Goal: Find contact information: Find contact information

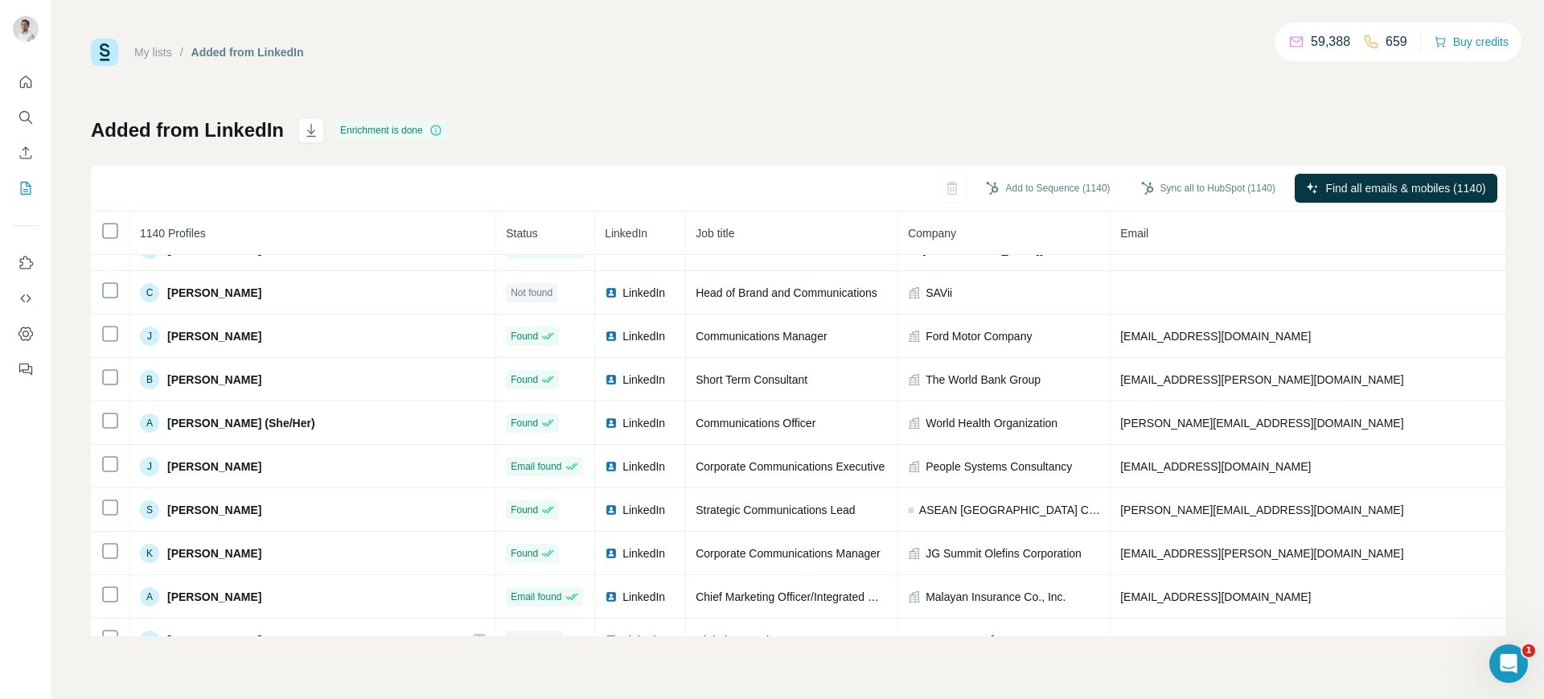
scroll to position [766, 0]
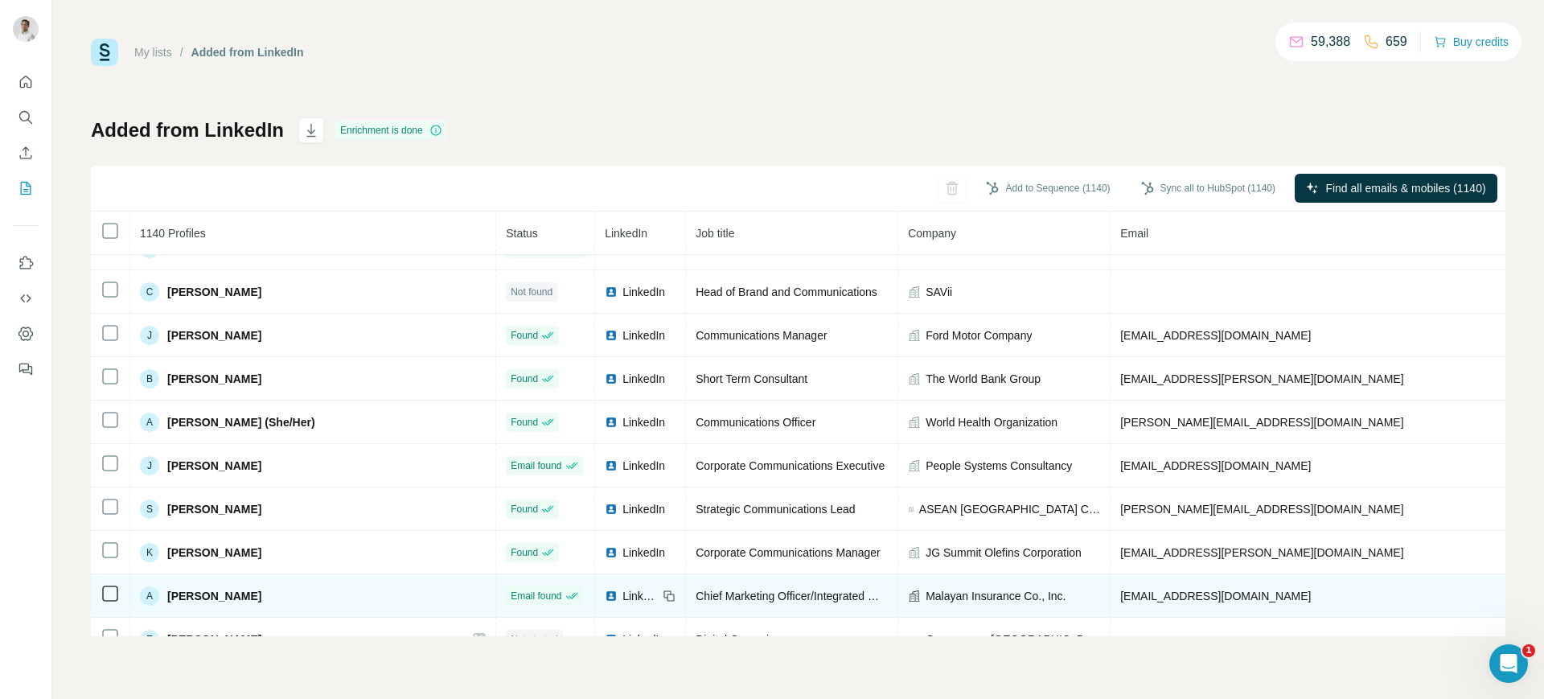
click at [1120, 593] on span "[EMAIL_ADDRESS][DOMAIN_NAME]" at bounding box center [1215, 595] width 191 height 13
copy span "[EMAIL_ADDRESS][DOMAIN_NAME]"
click at [667, 593] on icon at bounding box center [670, 596] width 7 height 7
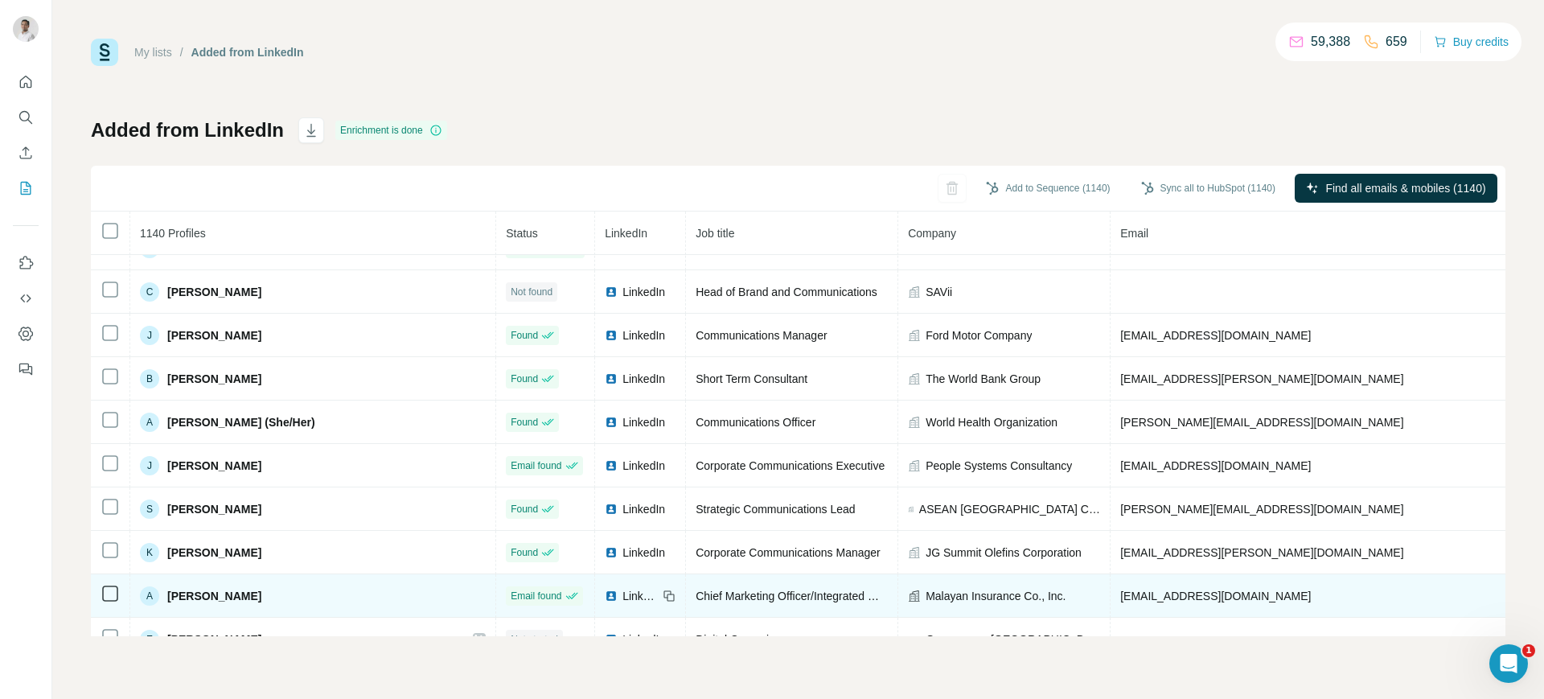
click at [926, 595] on span "Malayan Insurance Co., Inc." at bounding box center [996, 596] width 140 height 16
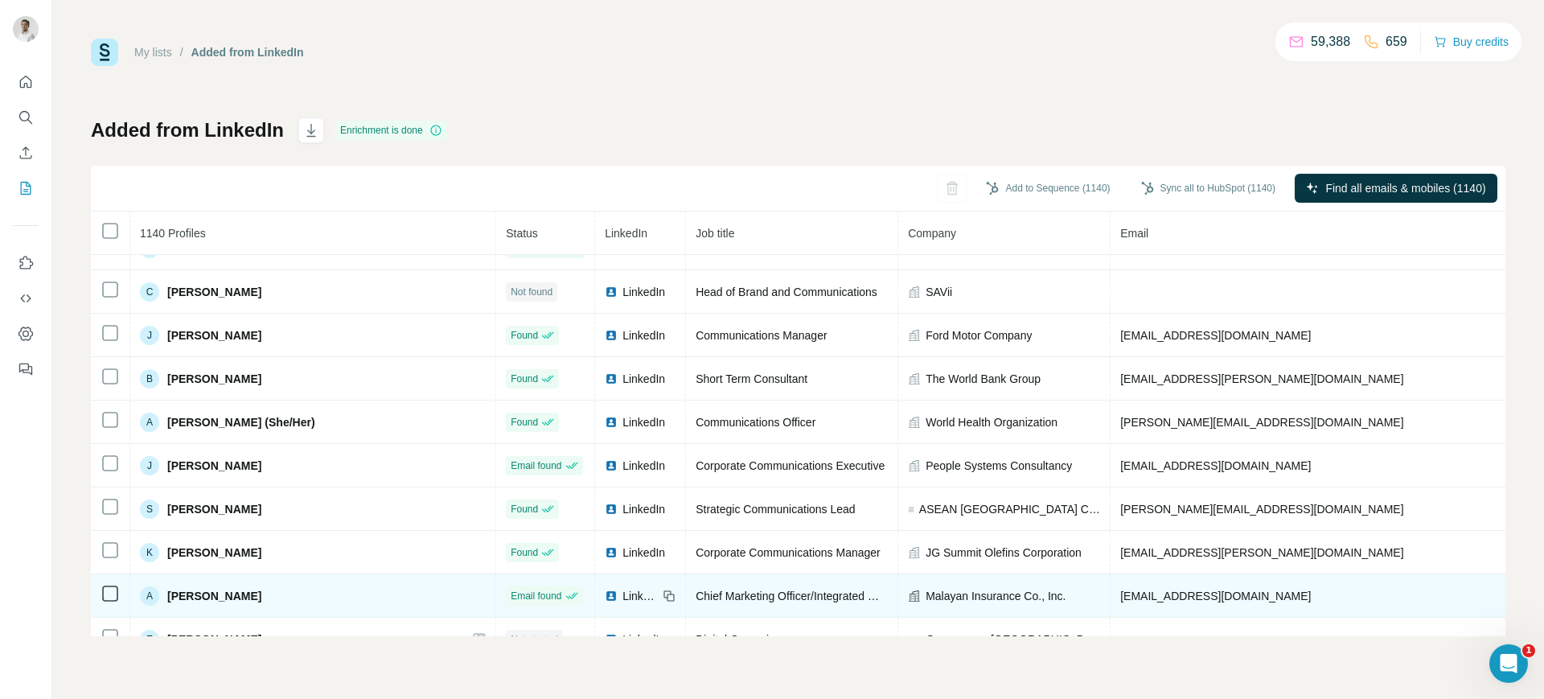
click at [926, 598] on span "Malayan Insurance Co., Inc." at bounding box center [996, 596] width 140 height 16
copy span "Malayan Insurance Co., Inc."
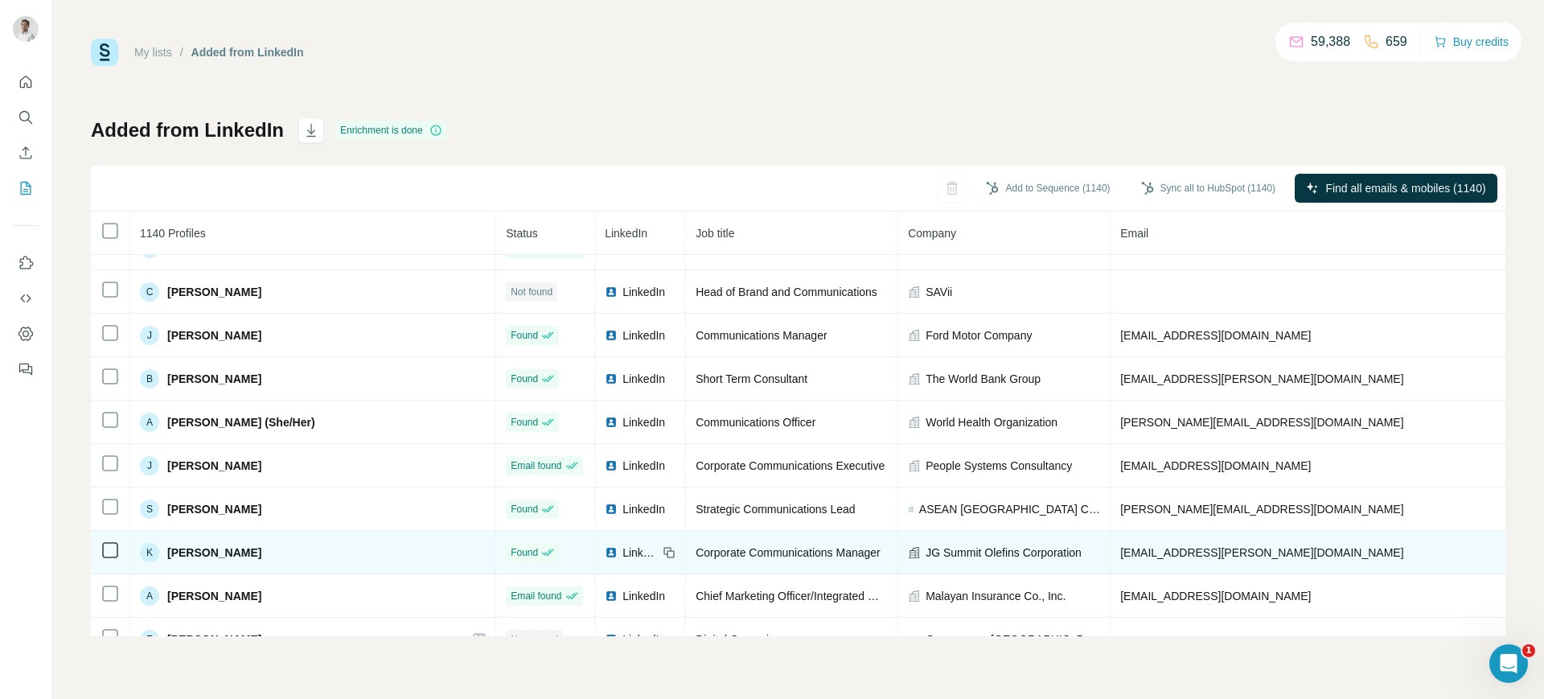
click at [622, 554] on span "LinkedIn" at bounding box center [639, 552] width 35 height 16
click at [1120, 552] on span "[EMAIL_ADDRESS][PERSON_NAME][DOMAIN_NAME]" at bounding box center [1261, 552] width 283 height 13
copy span "[EMAIL_ADDRESS][PERSON_NAME][DOMAIN_NAME]"
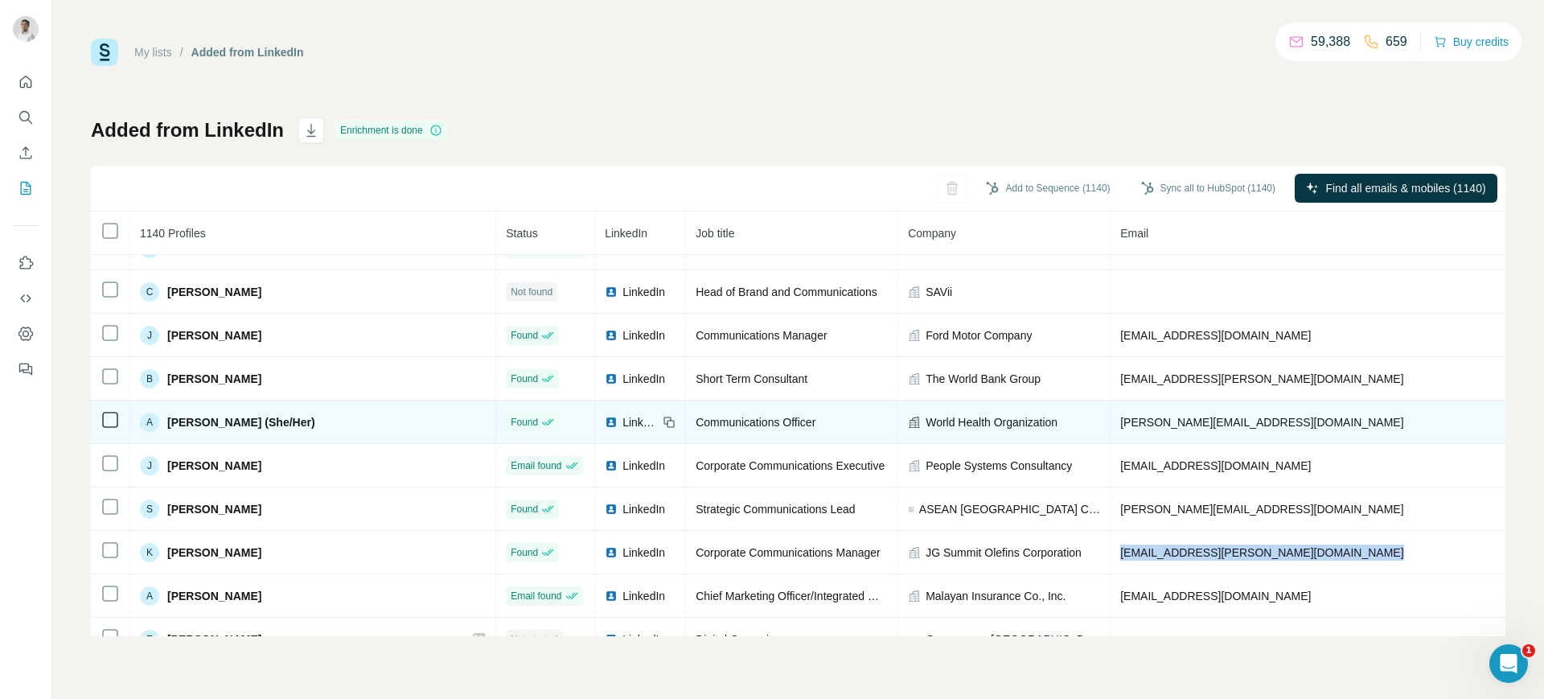
copy span "[EMAIL_ADDRESS][PERSON_NAME][DOMAIN_NAME]"
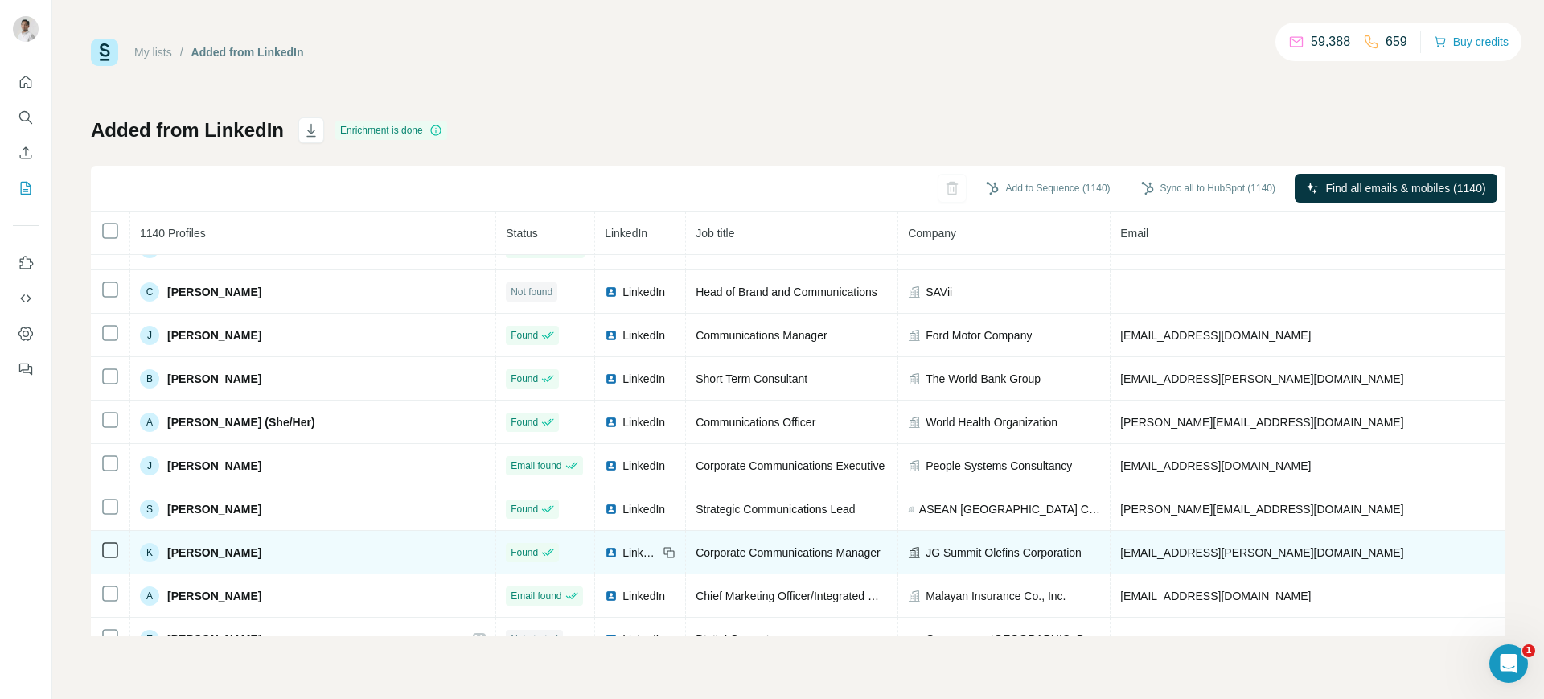
click at [926, 548] on span "JG Summit Olefins Corporation" at bounding box center [1004, 552] width 156 height 16
copy span "JG Summit Olefins Corporation"
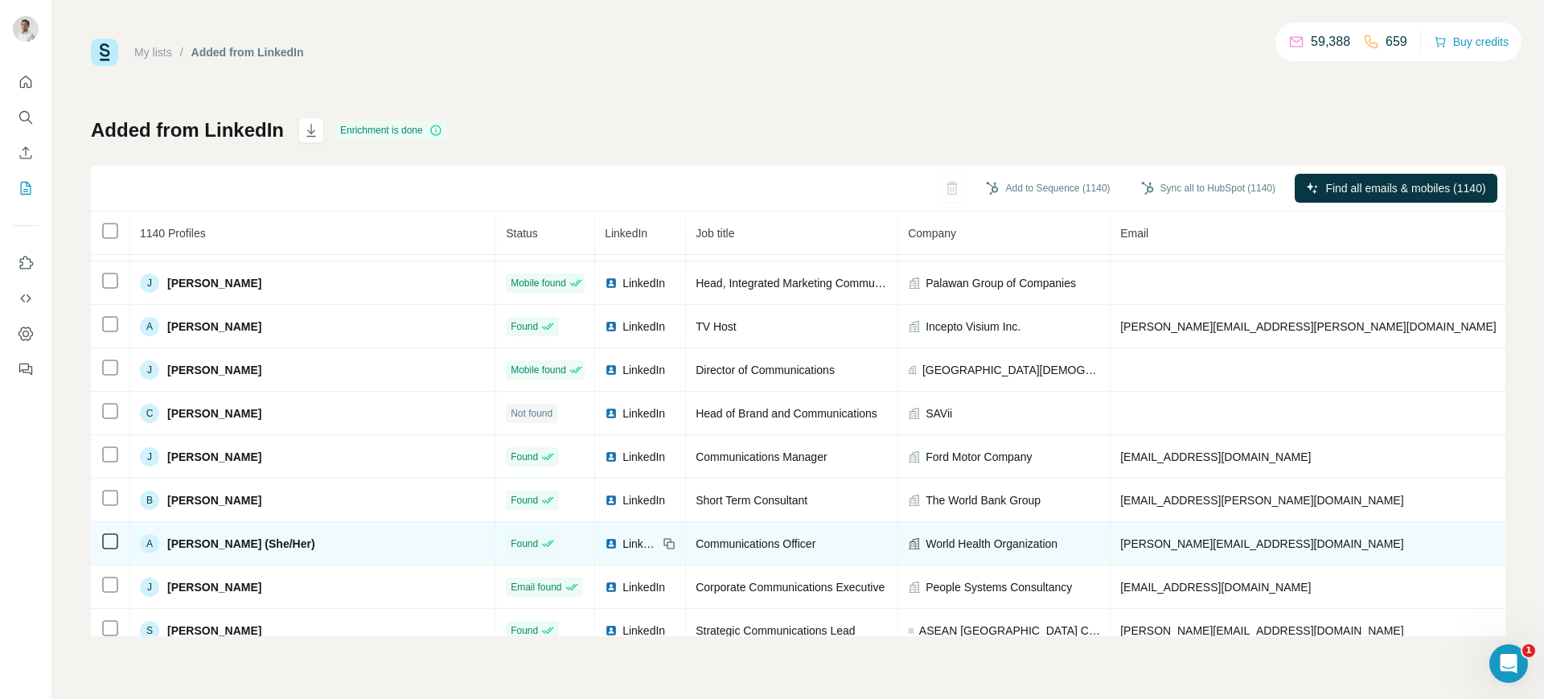
scroll to position [643, 0]
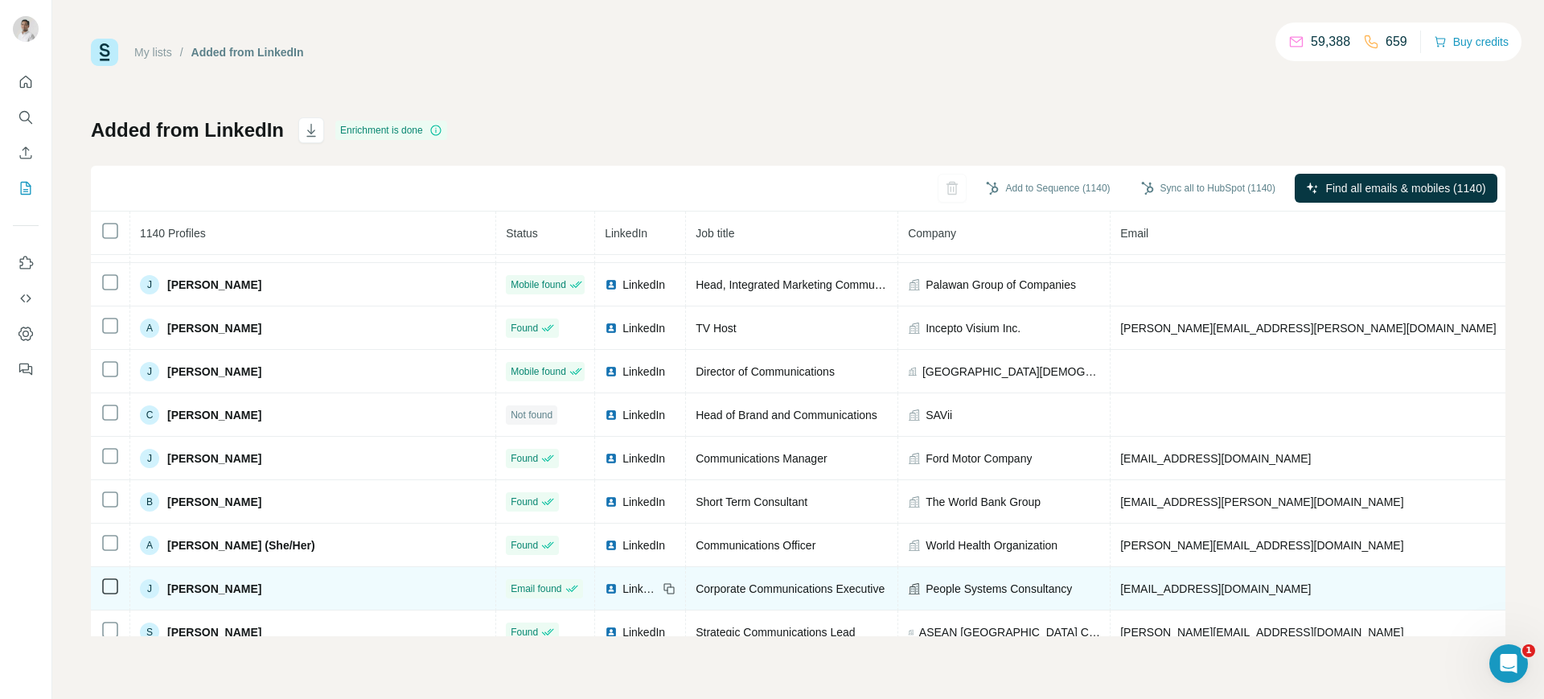
click at [1120, 584] on span "[EMAIL_ADDRESS][DOMAIN_NAME]" at bounding box center [1215, 588] width 191 height 13
copy span "[EMAIL_ADDRESS][DOMAIN_NAME]"
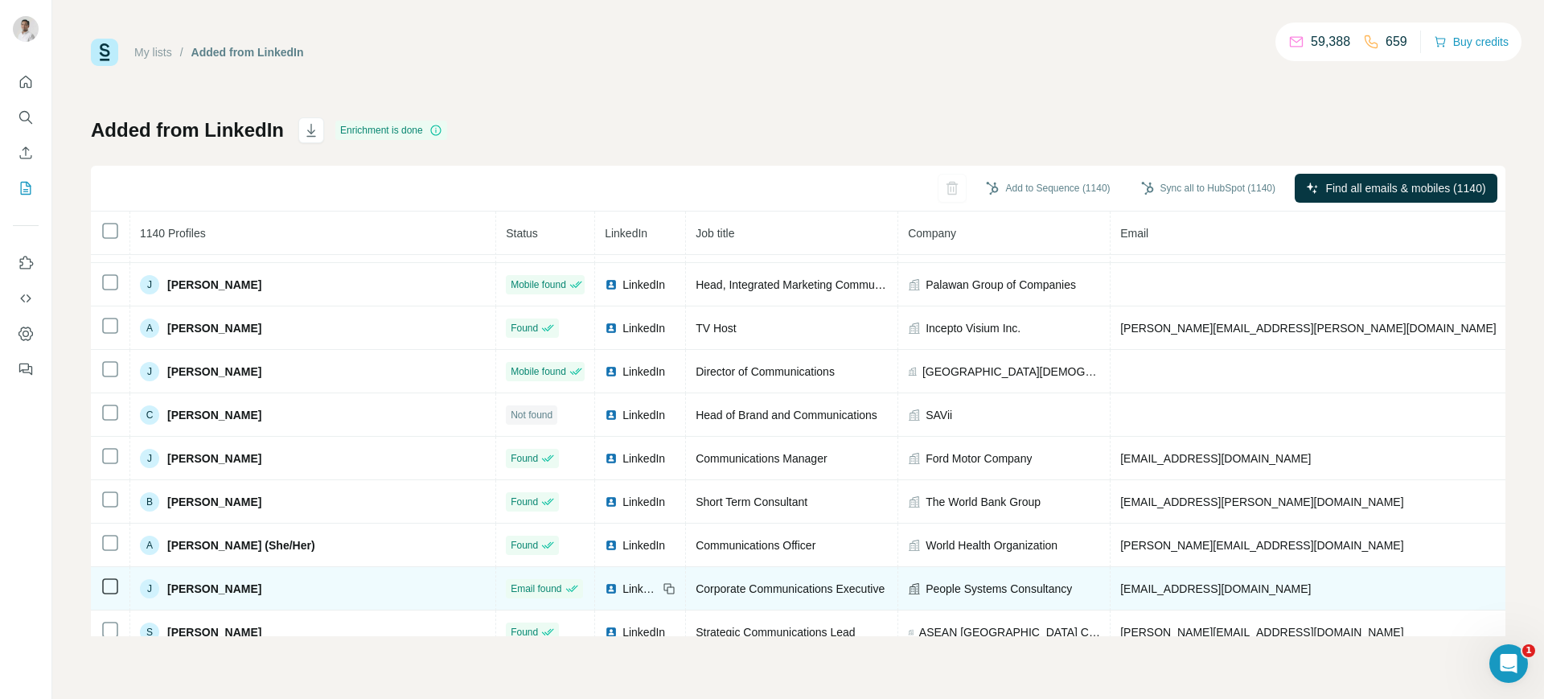
click at [663, 582] on icon at bounding box center [669, 588] width 13 height 13
click at [926, 585] on span "People Systems Consultancy" at bounding box center [999, 589] width 146 height 16
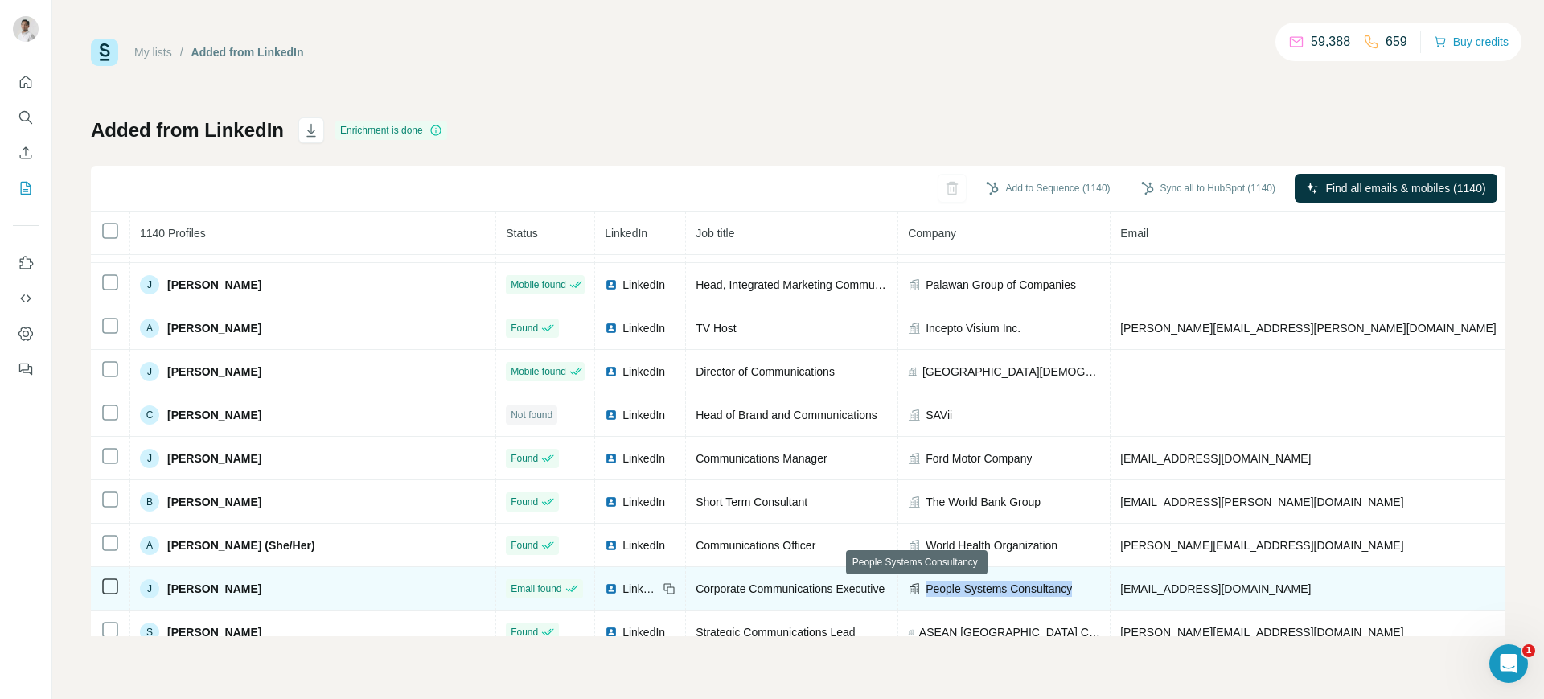
copy span "People Systems Consultancy"
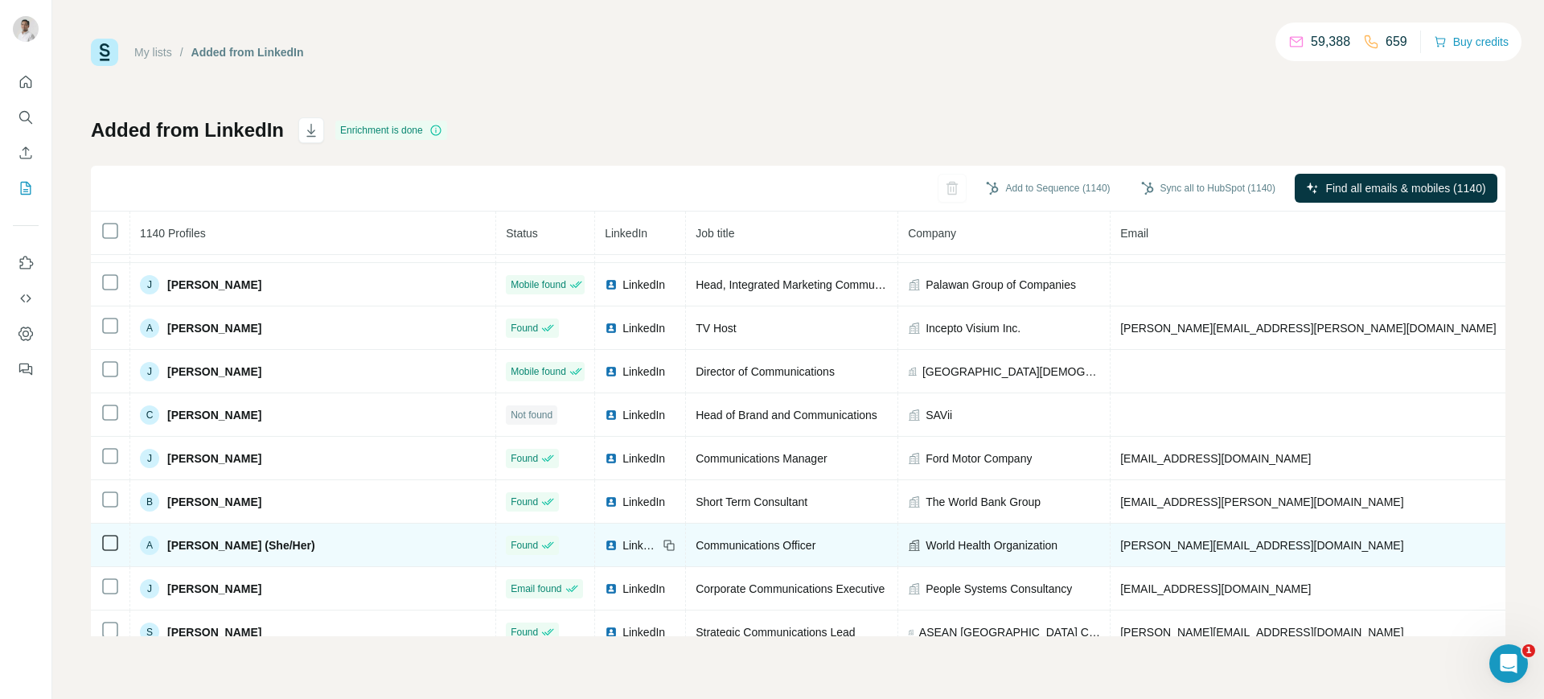
click at [1120, 539] on span "[PERSON_NAME][EMAIL_ADDRESS][DOMAIN_NAME]" at bounding box center [1261, 545] width 283 height 13
copy span "[PERSON_NAME][EMAIL_ADDRESS][DOMAIN_NAME]"
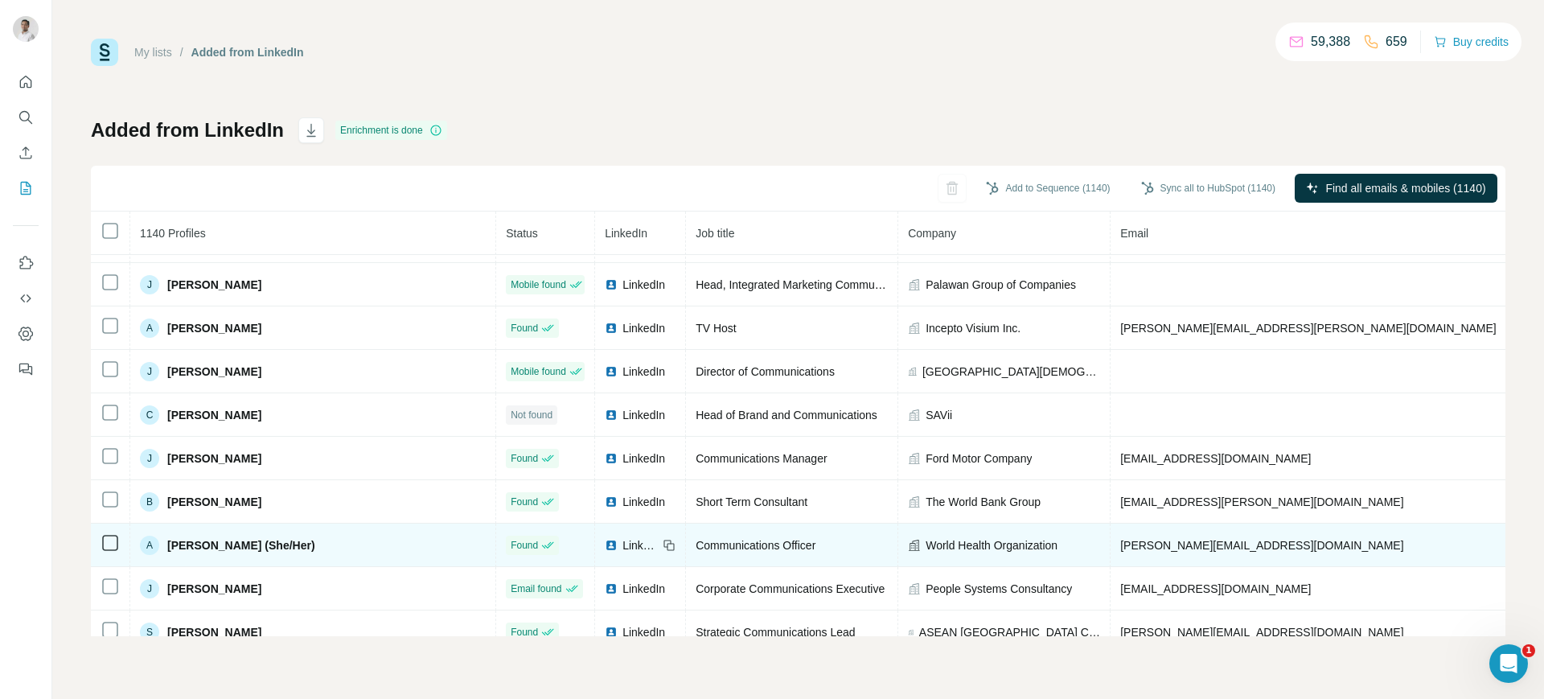
click at [663, 541] on icon at bounding box center [669, 545] width 13 height 13
click at [926, 548] on span "World Health Organization" at bounding box center [992, 545] width 132 height 16
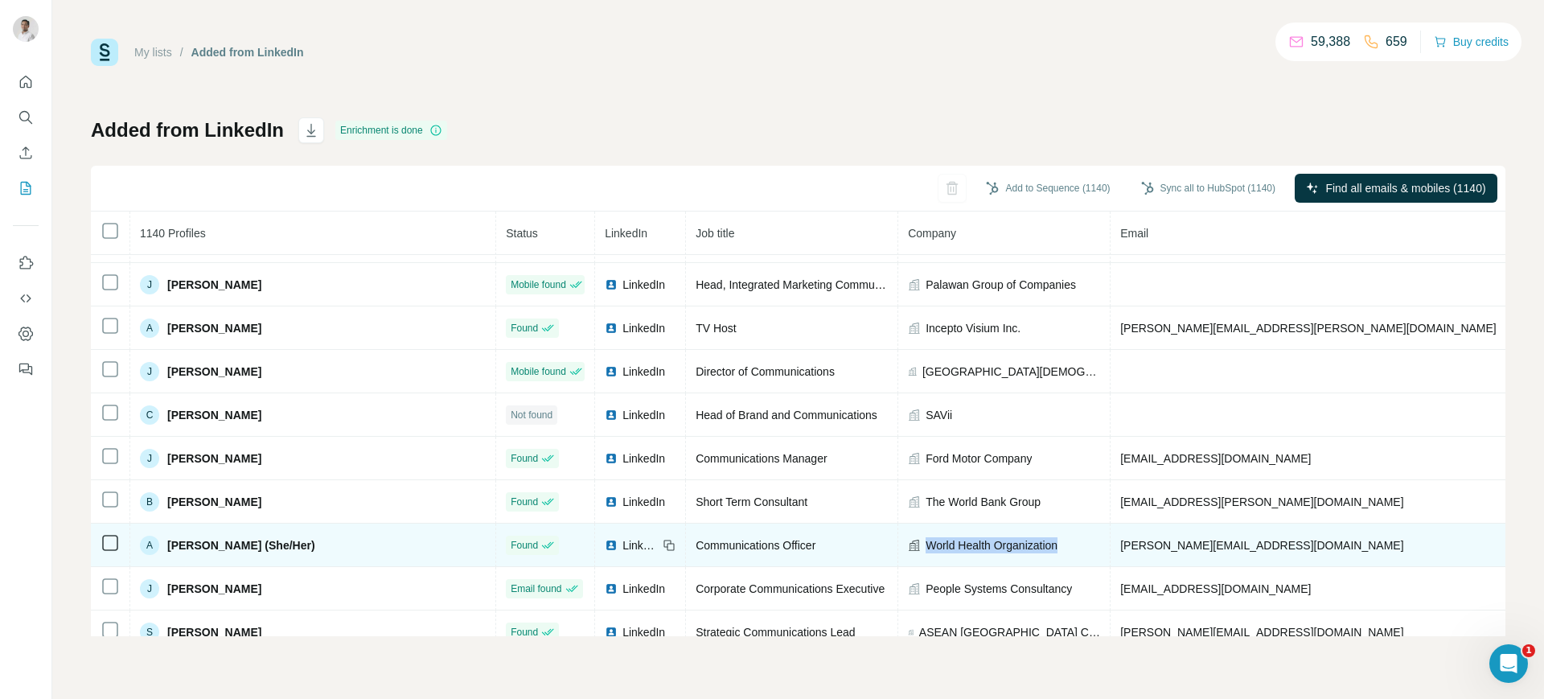
copy span "World Health Organization"
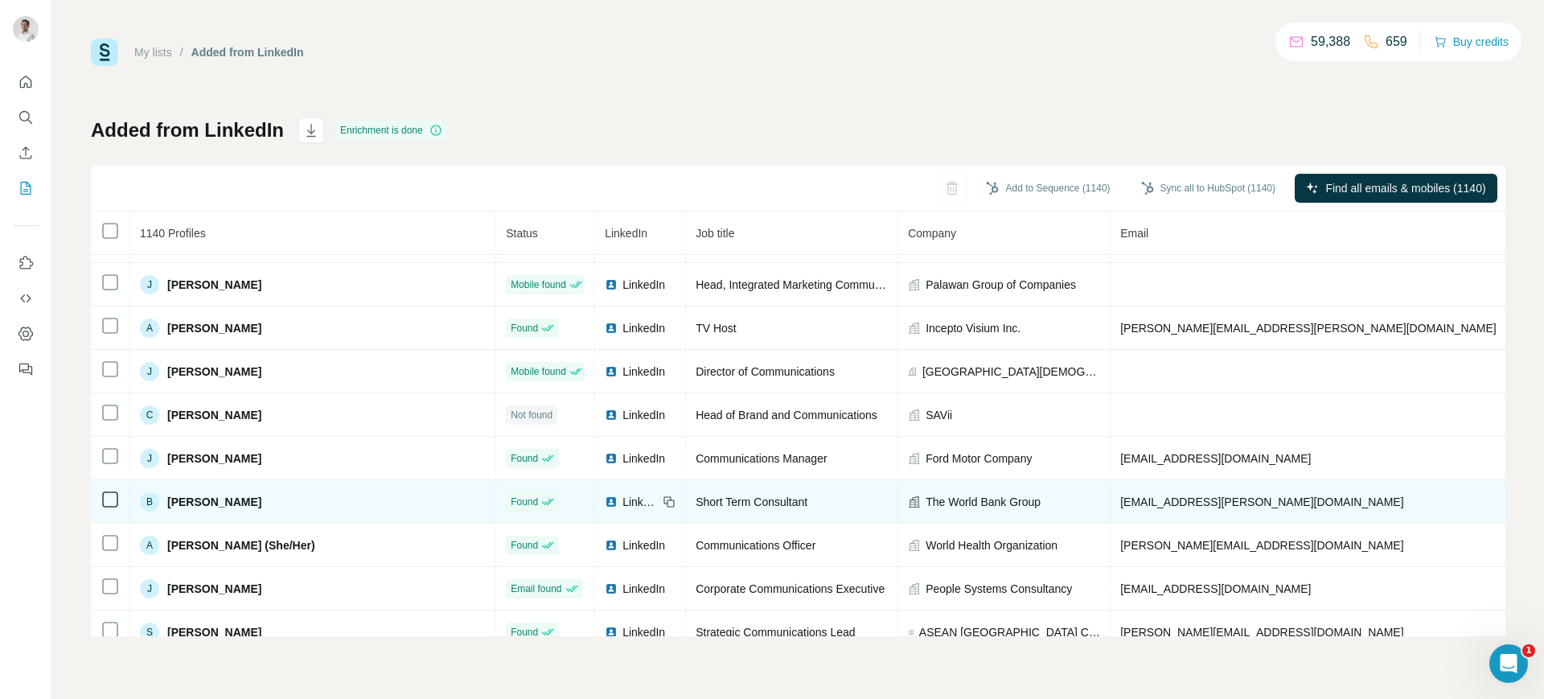
click at [1120, 495] on span "[EMAIL_ADDRESS][PERSON_NAME][DOMAIN_NAME]" at bounding box center [1261, 501] width 283 height 13
copy span "[EMAIL_ADDRESS][PERSON_NAME][DOMAIN_NAME]"
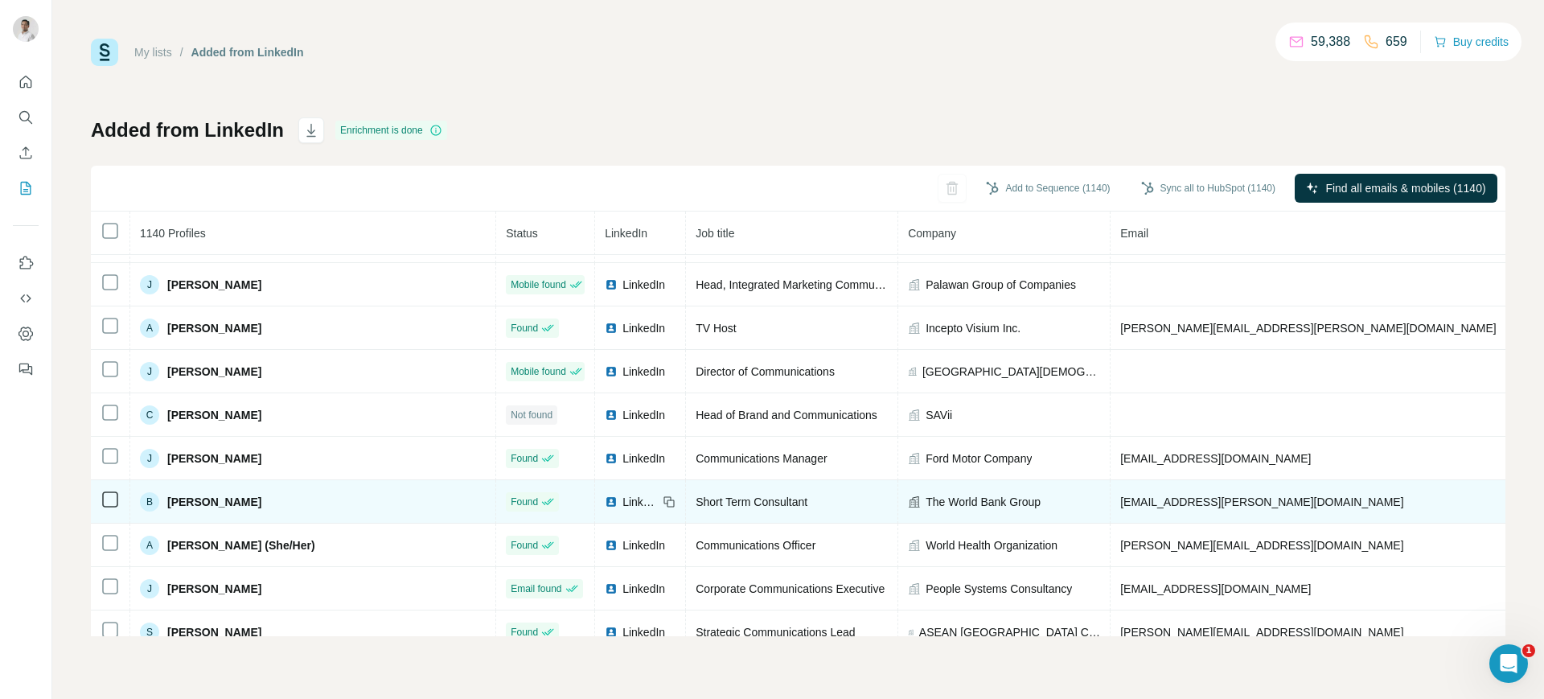
click at [663, 500] on icon at bounding box center [669, 501] width 13 height 13
click at [926, 495] on span "The World Bank Group" at bounding box center [983, 502] width 115 height 16
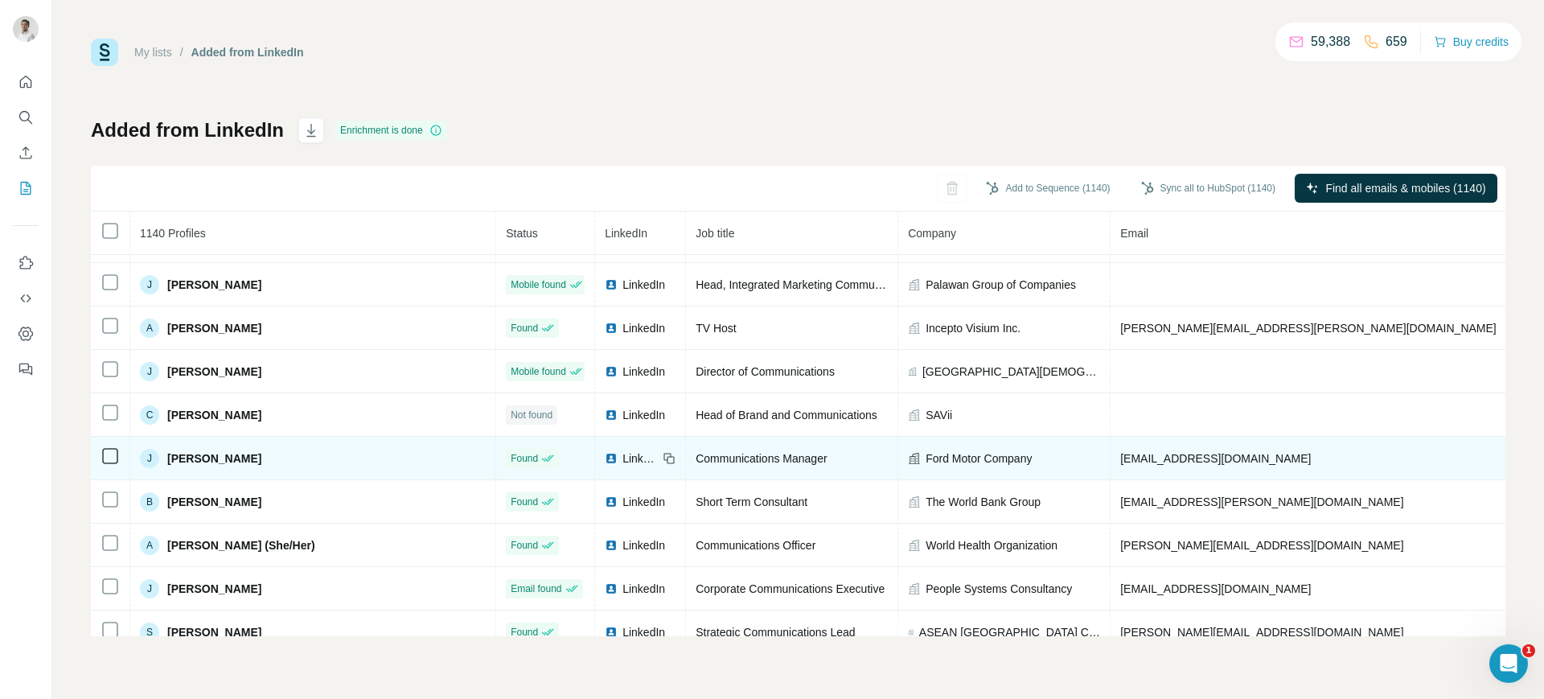
click at [1120, 459] on span "[EMAIL_ADDRESS][DOMAIN_NAME]" at bounding box center [1215, 458] width 191 height 13
click at [663, 454] on icon at bounding box center [669, 458] width 13 height 13
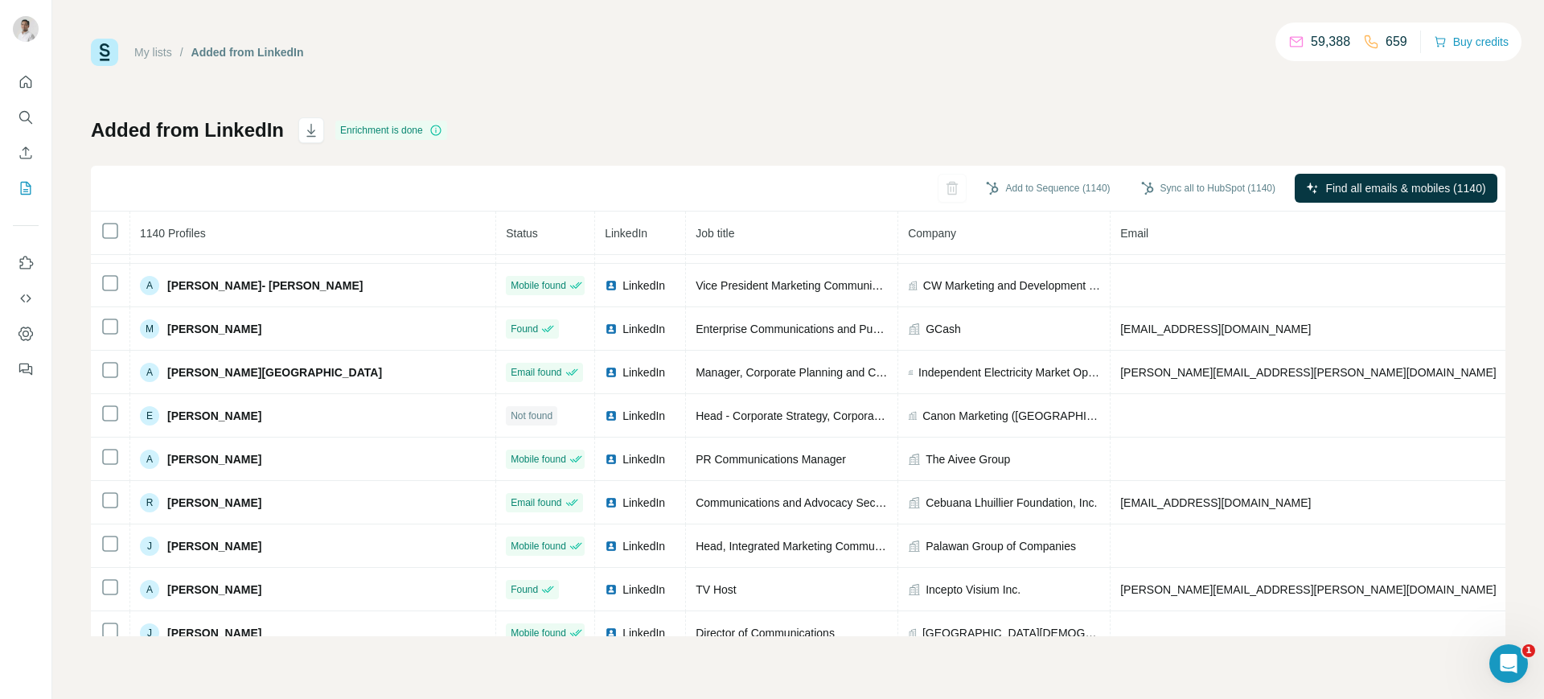
scroll to position [377, 0]
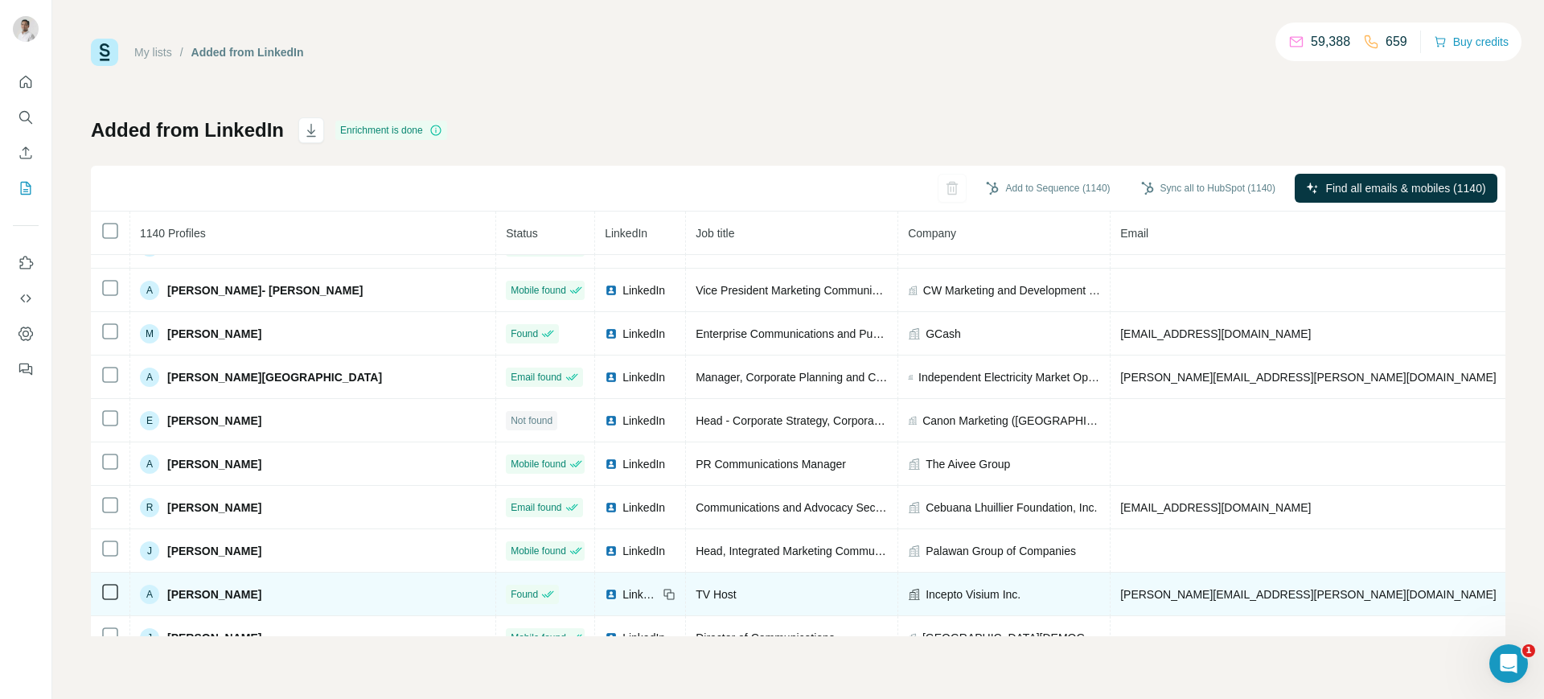
click at [1120, 588] on span "[PERSON_NAME][EMAIL_ADDRESS][PERSON_NAME][DOMAIN_NAME]" at bounding box center [1308, 594] width 376 height 13
click at [663, 588] on icon at bounding box center [669, 594] width 13 height 13
click at [605, 598] on img at bounding box center [611, 594] width 13 height 13
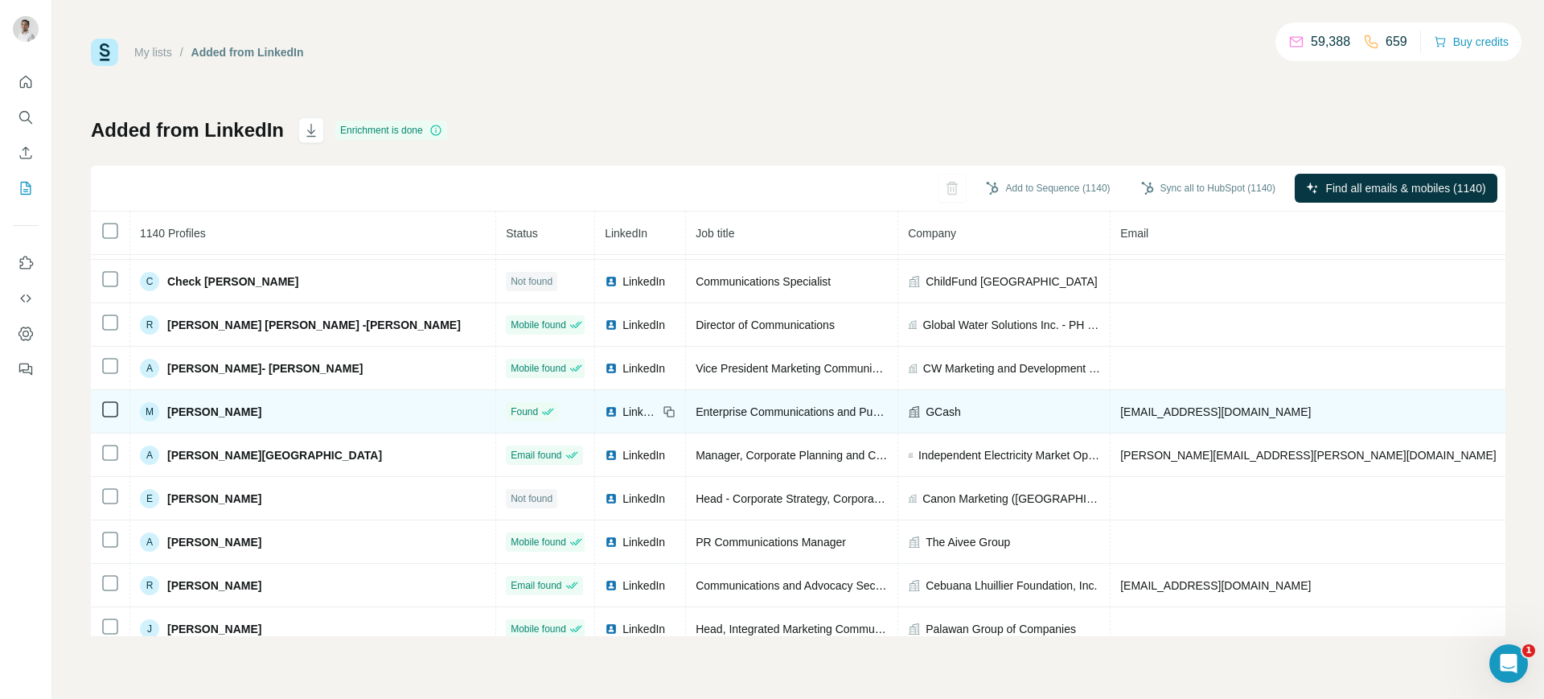
scroll to position [294, 0]
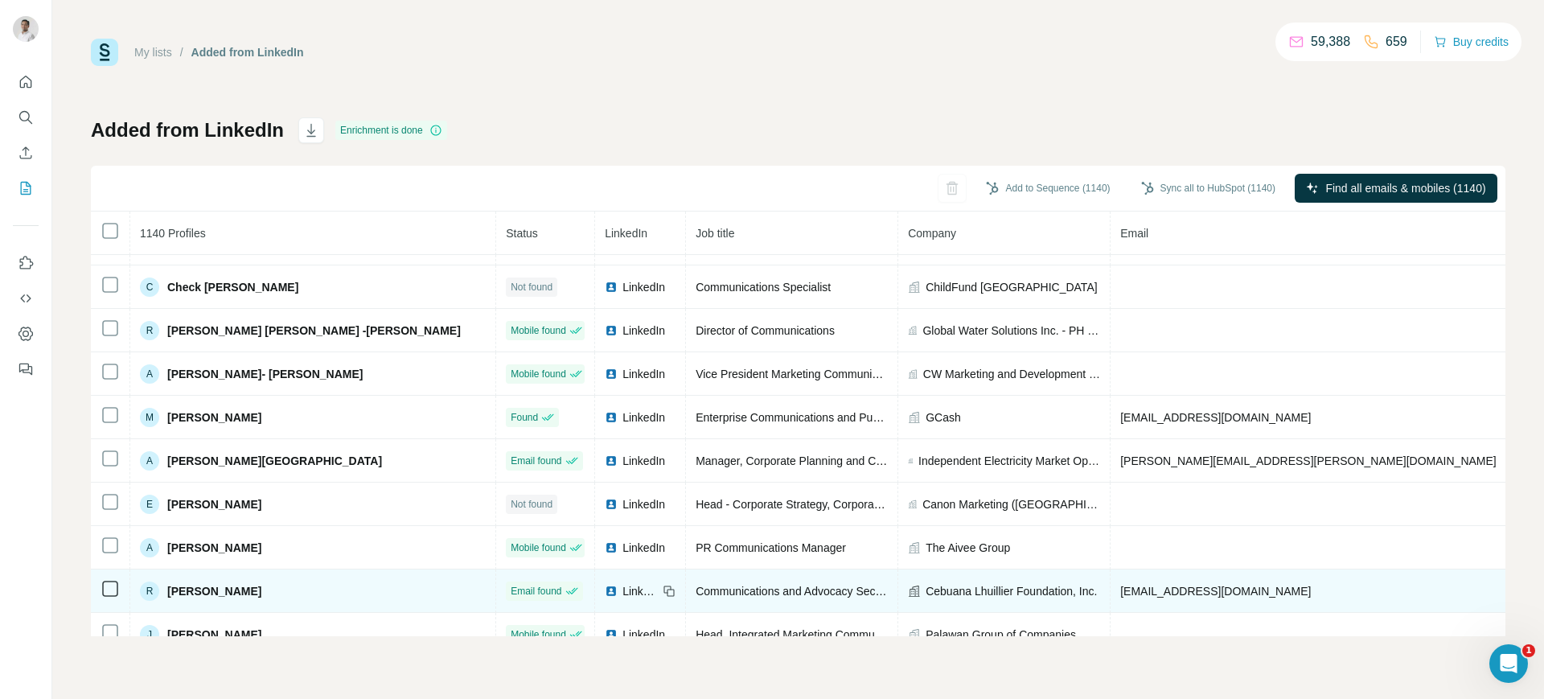
click at [605, 594] on img at bounding box center [611, 591] width 13 height 13
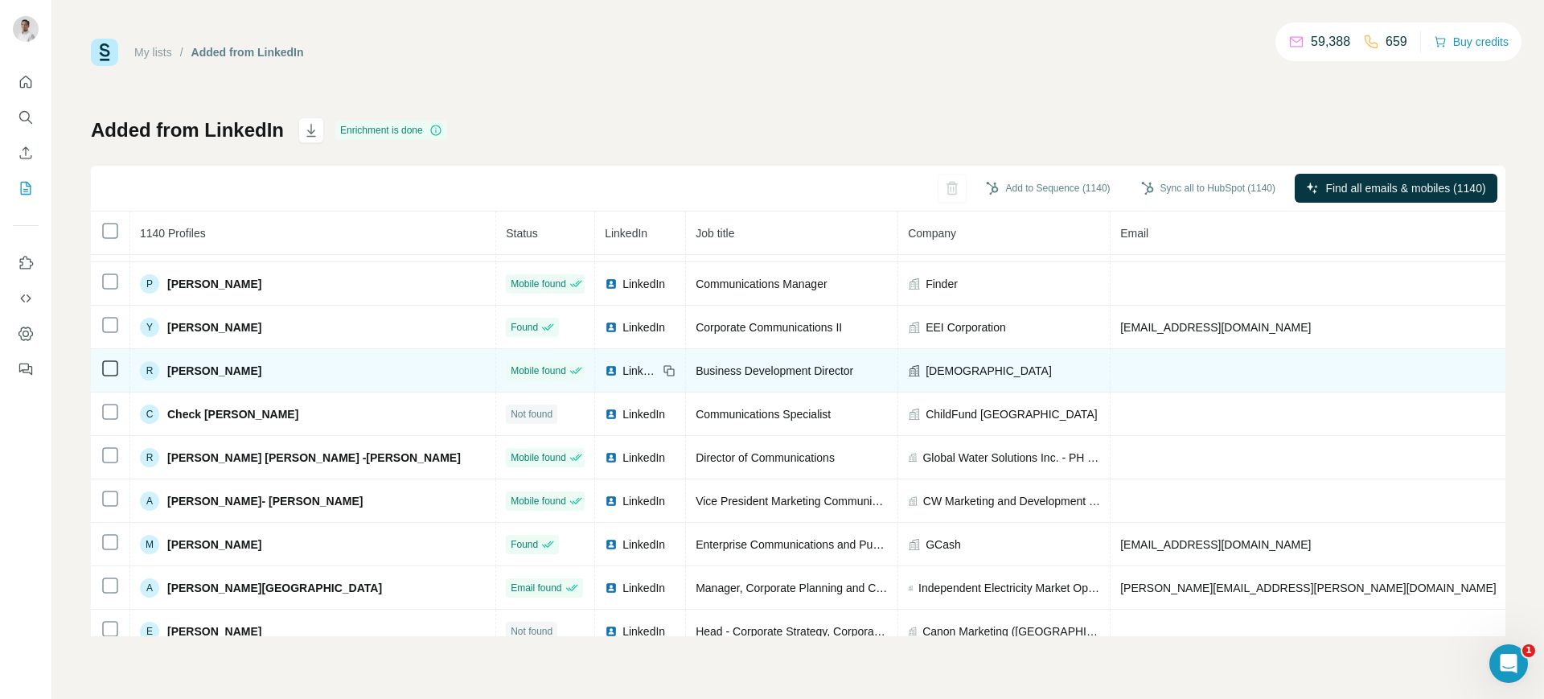
scroll to position [165, 0]
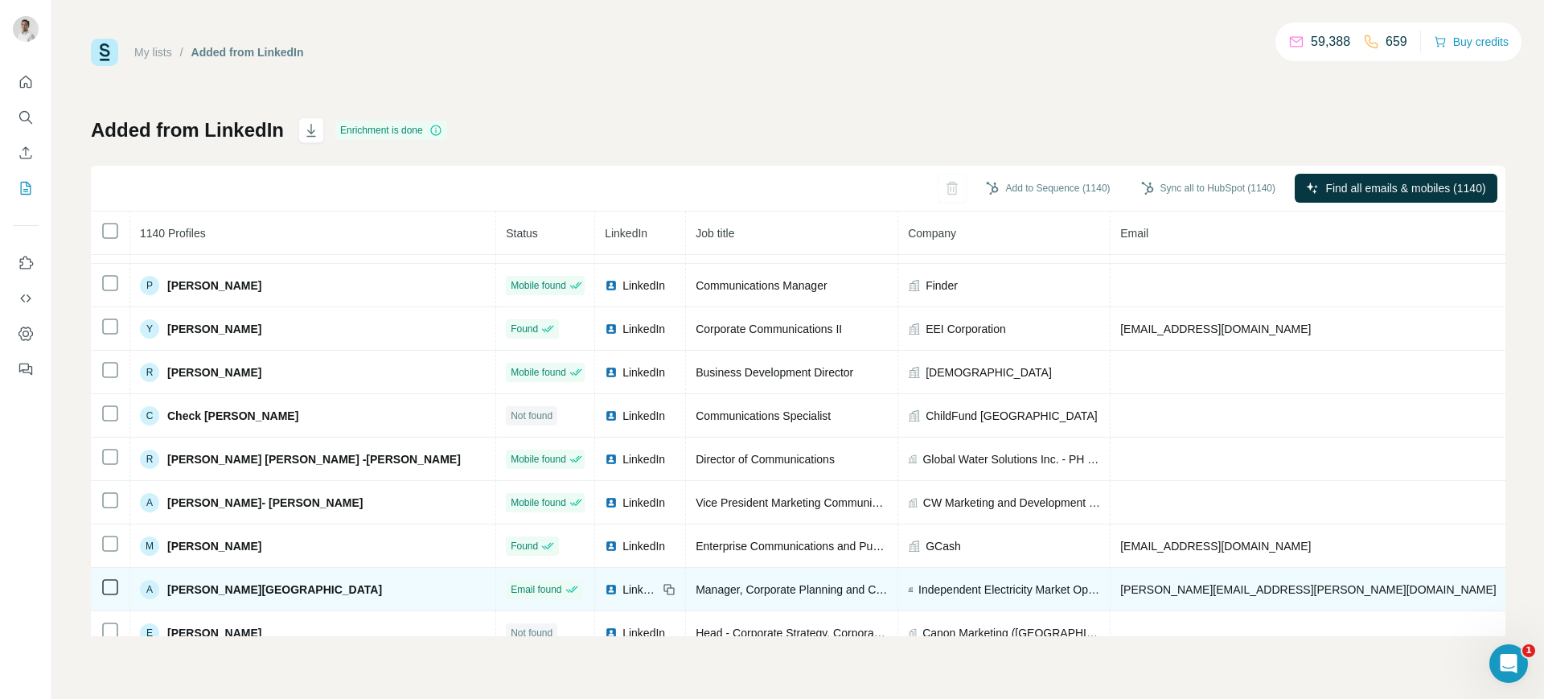
click at [1120, 585] on span "[PERSON_NAME][EMAIL_ADDRESS][PERSON_NAME][DOMAIN_NAME]" at bounding box center [1308, 589] width 376 height 13
click at [664, 584] on icon at bounding box center [667, 587] width 7 height 7
click at [918, 589] on span "Independent Electricity Market Operator of the [GEOGRAPHIC_DATA], Inc. (IEMOP)" at bounding box center [1009, 589] width 182 height 16
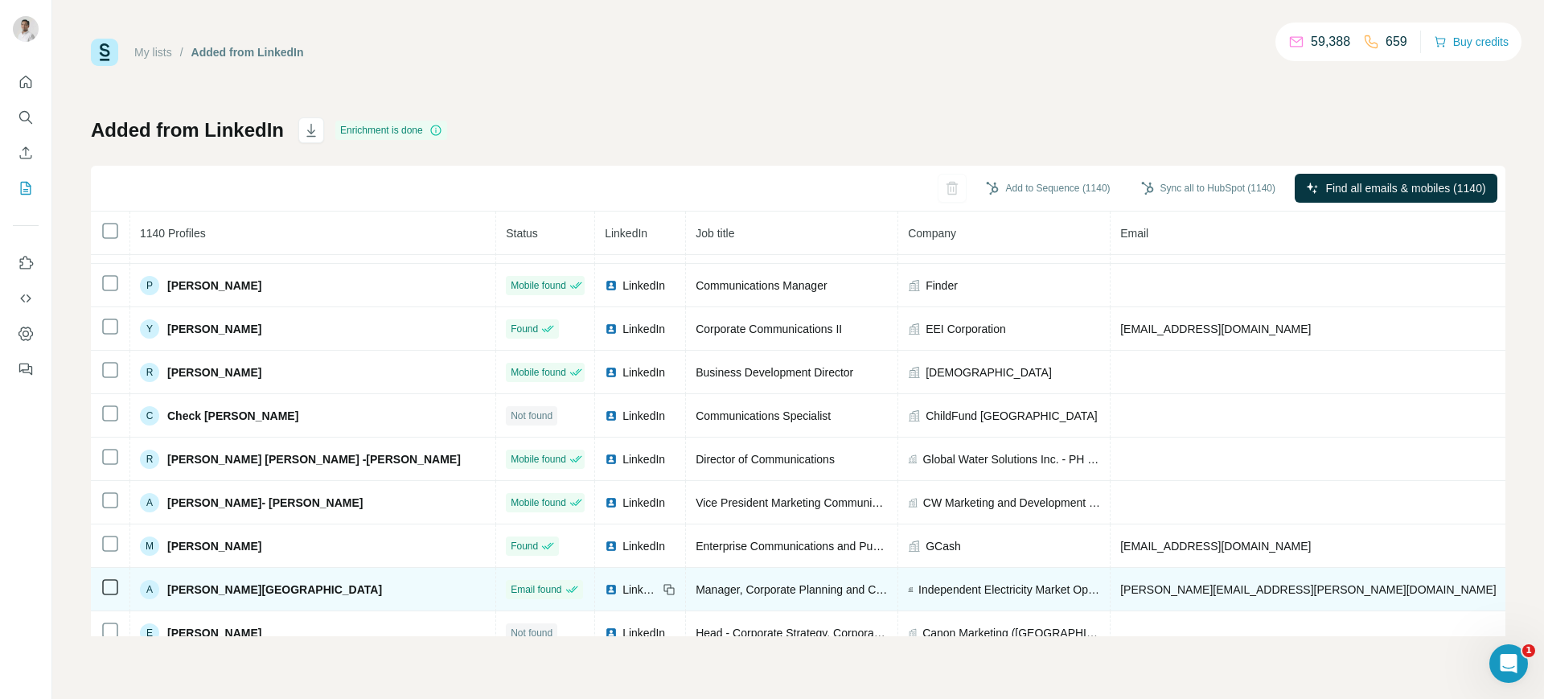
click at [918, 589] on span "Independent Electricity Market Operator of the [GEOGRAPHIC_DATA], Inc. (IEMOP)" at bounding box center [1009, 589] width 182 height 16
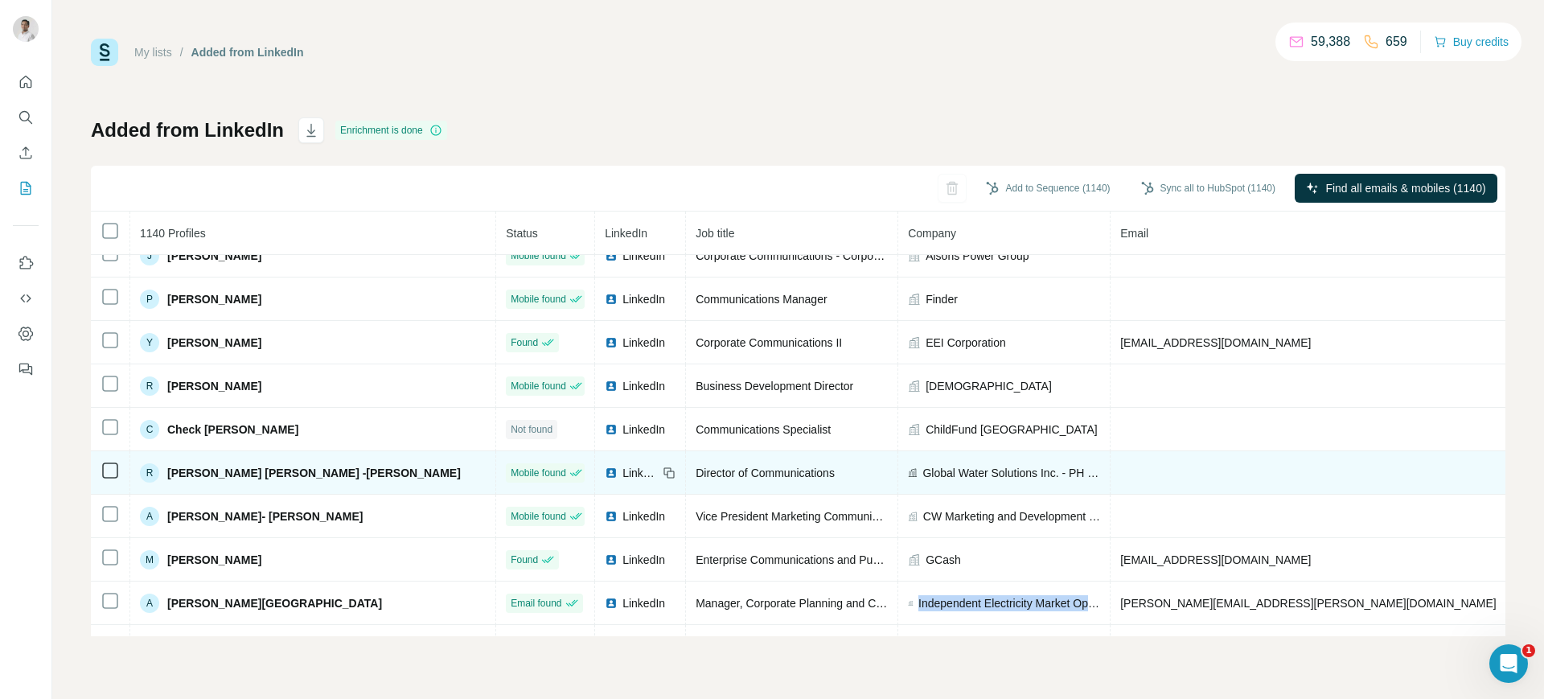
scroll to position [130, 0]
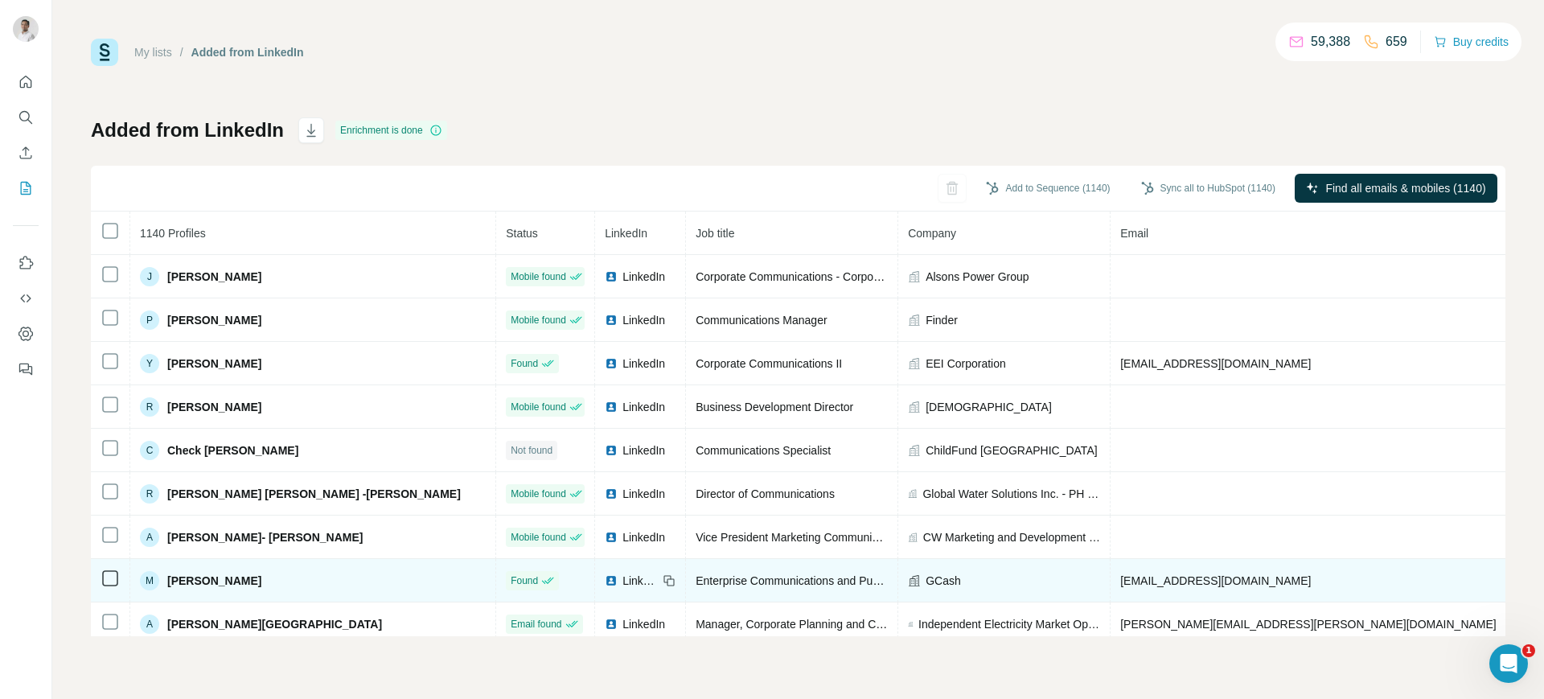
click at [1120, 578] on span "[EMAIL_ADDRESS][DOMAIN_NAME]" at bounding box center [1215, 580] width 191 height 13
click at [663, 580] on icon at bounding box center [669, 580] width 13 height 13
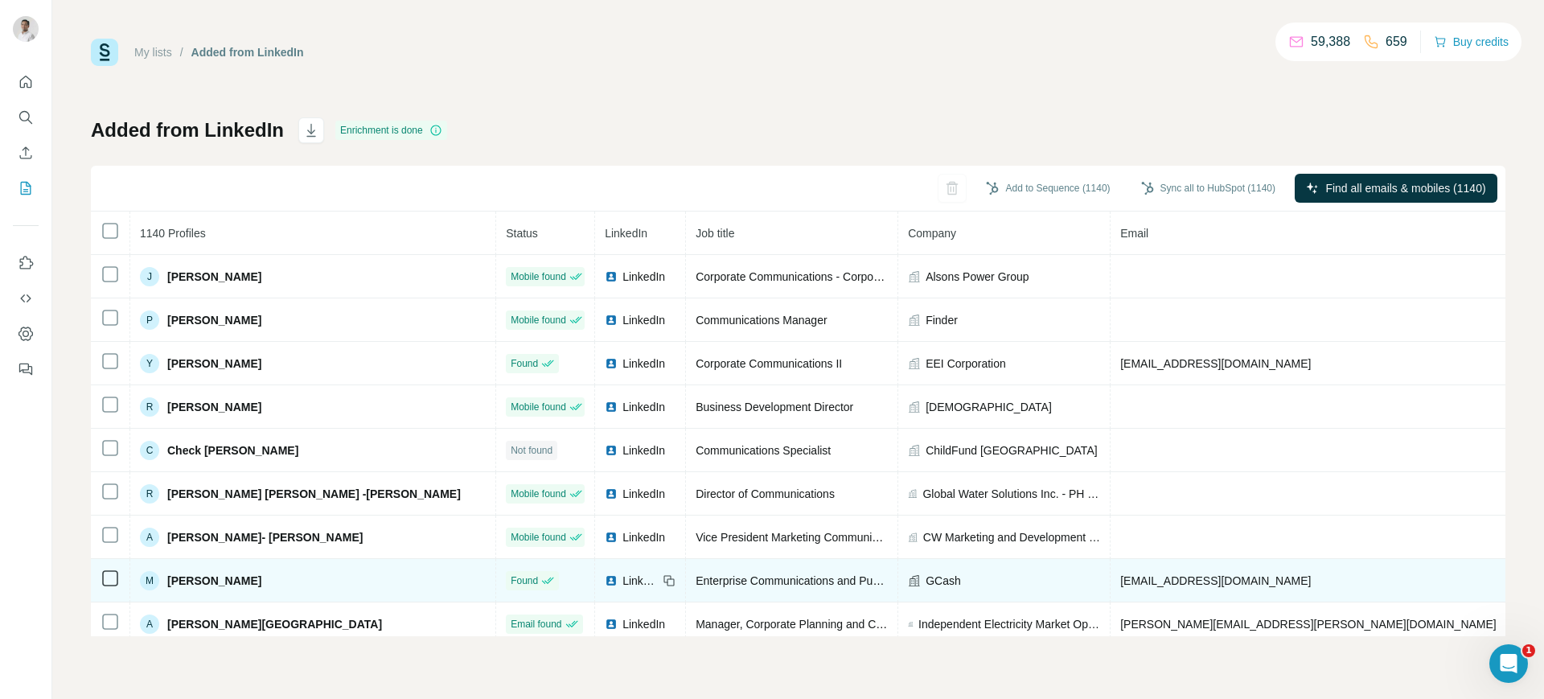
click at [926, 576] on span "GCash" at bounding box center [943, 581] width 35 height 16
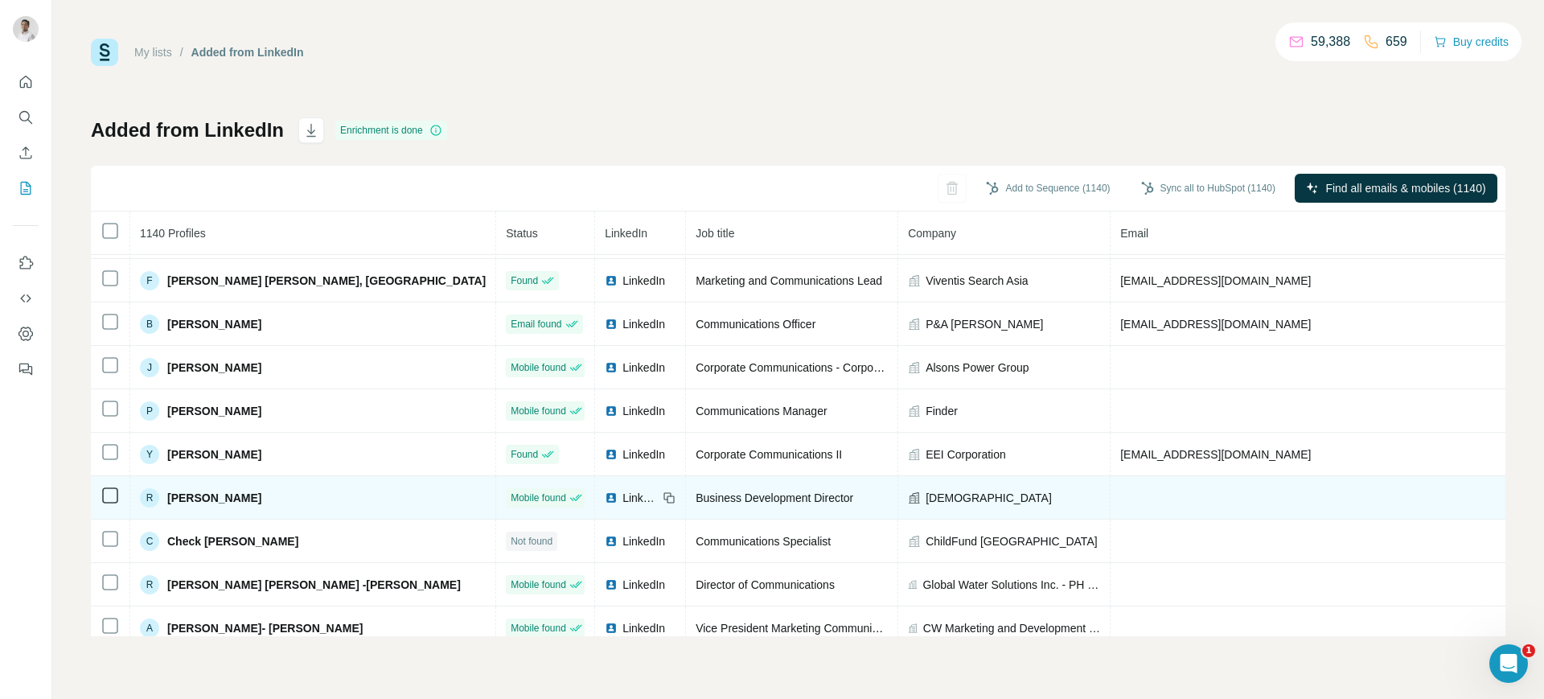
scroll to position [0, 0]
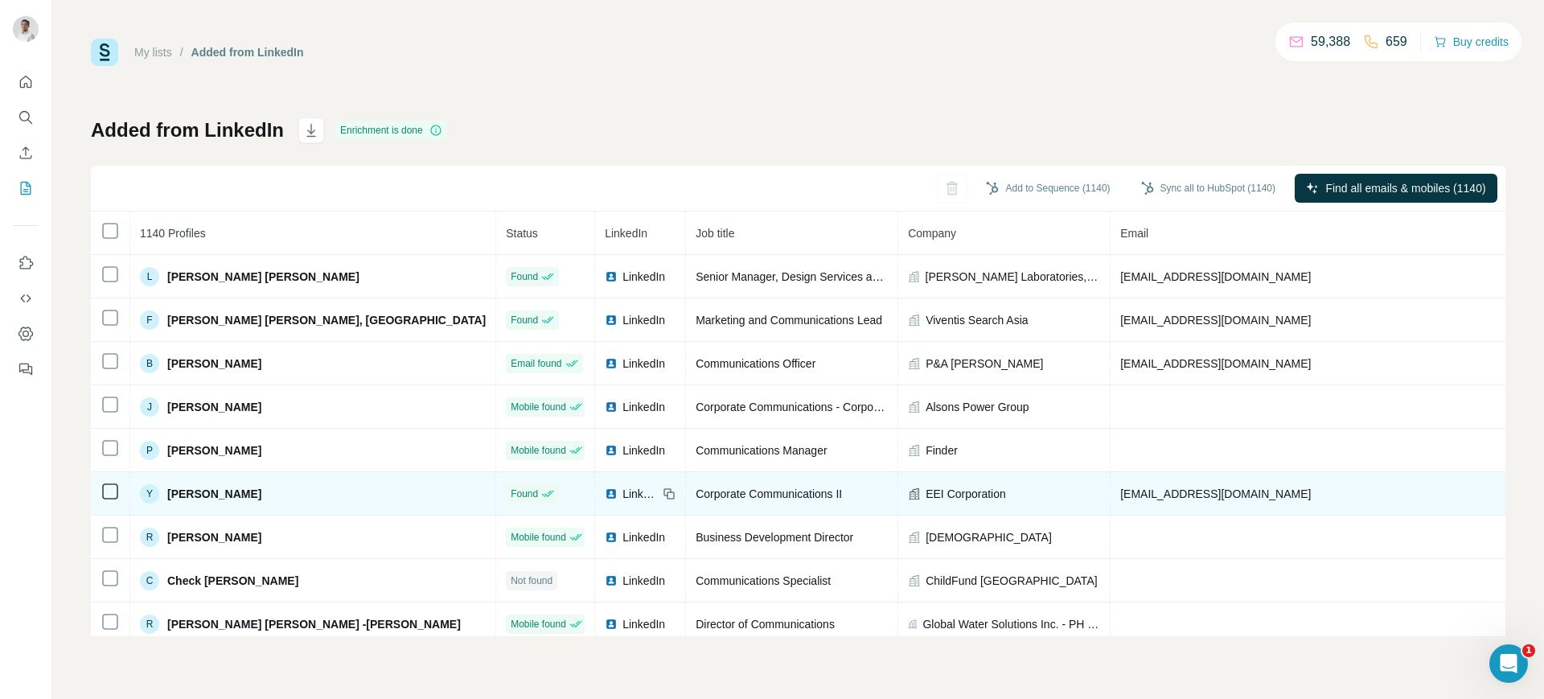
click at [1120, 495] on span "[EMAIL_ADDRESS][DOMAIN_NAME]" at bounding box center [1215, 493] width 191 height 13
click at [595, 483] on td "LinkedIn" at bounding box center [640, 493] width 91 height 43
click at [663, 491] on icon at bounding box center [669, 493] width 13 height 13
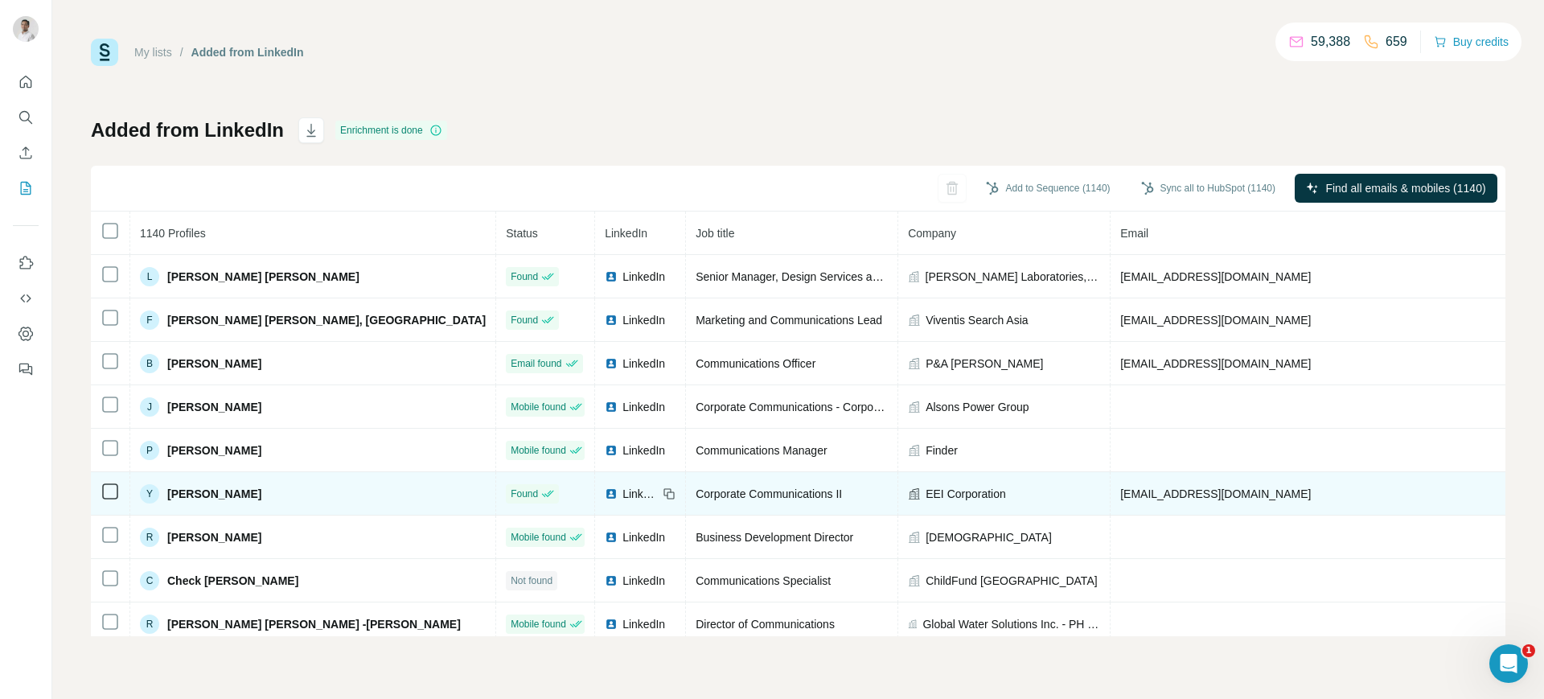
click at [926, 492] on span "EEI Corporation" at bounding box center [966, 494] width 80 height 16
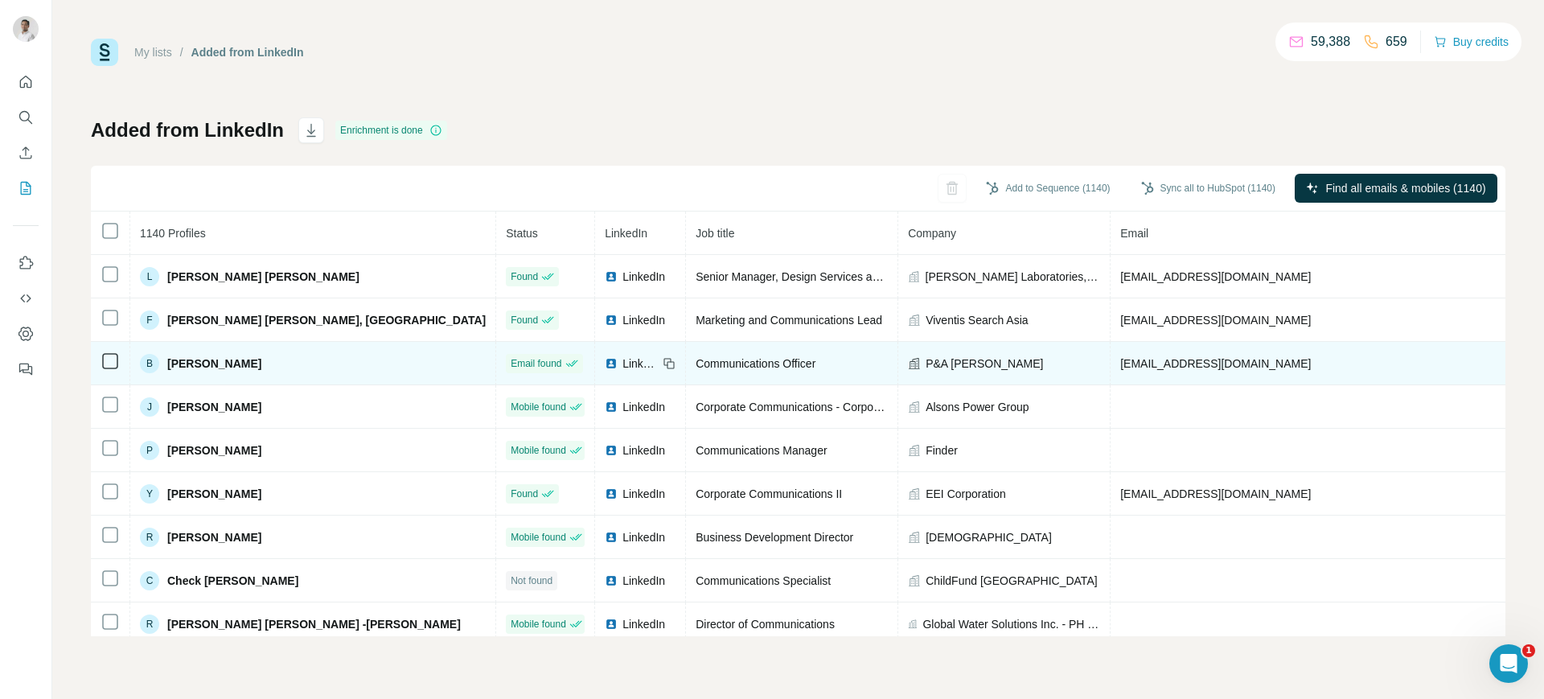
click at [1120, 365] on span "[EMAIL_ADDRESS][DOMAIN_NAME]" at bounding box center [1215, 363] width 191 height 13
click at [926, 363] on span "P&A [PERSON_NAME]" at bounding box center [984, 363] width 117 height 16
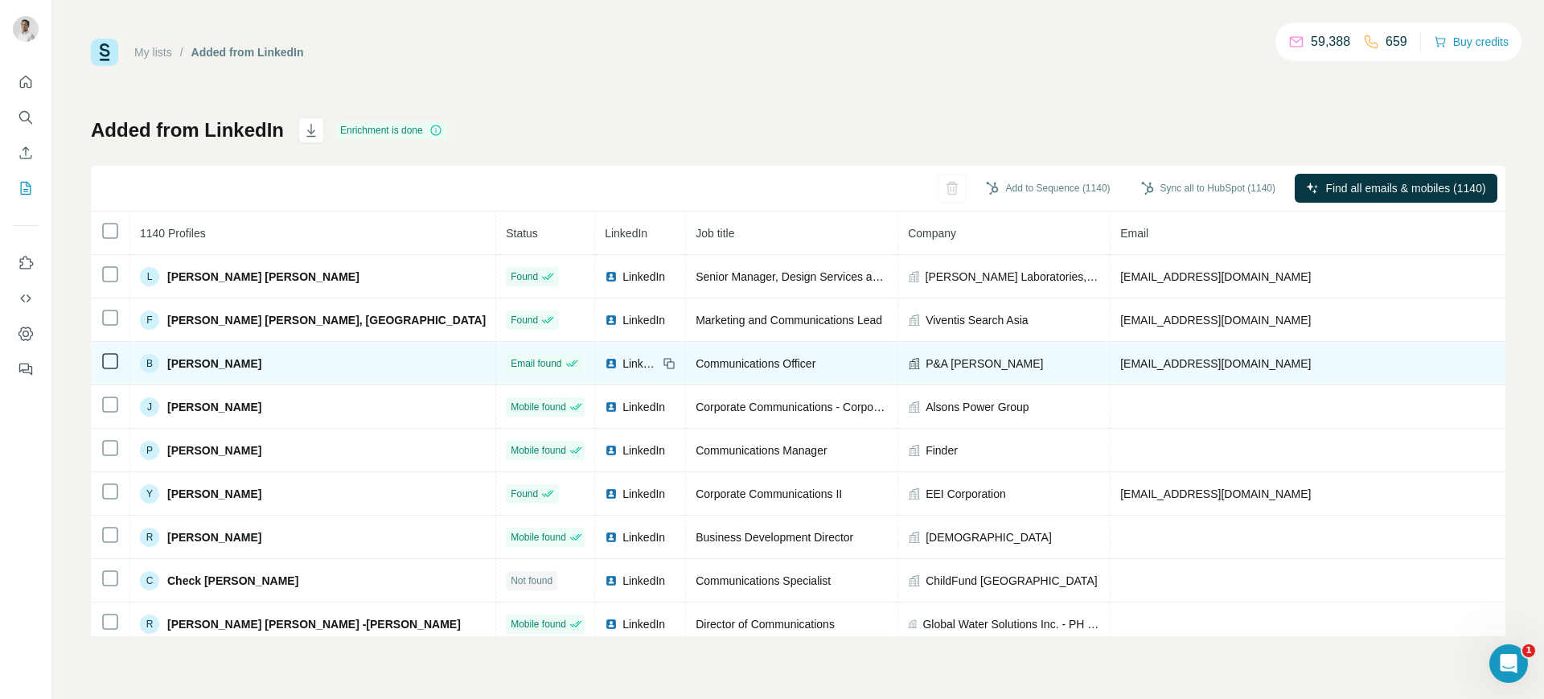
click at [926, 363] on span "P&A [PERSON_NAME]" at bounding box center [984, 363] width 117 height 16
click at [1123, 367] on span "[EMAIL_ADDRESS][DOMAIN_NAME]" at bounding box center [1215, 363] width 191 height 13
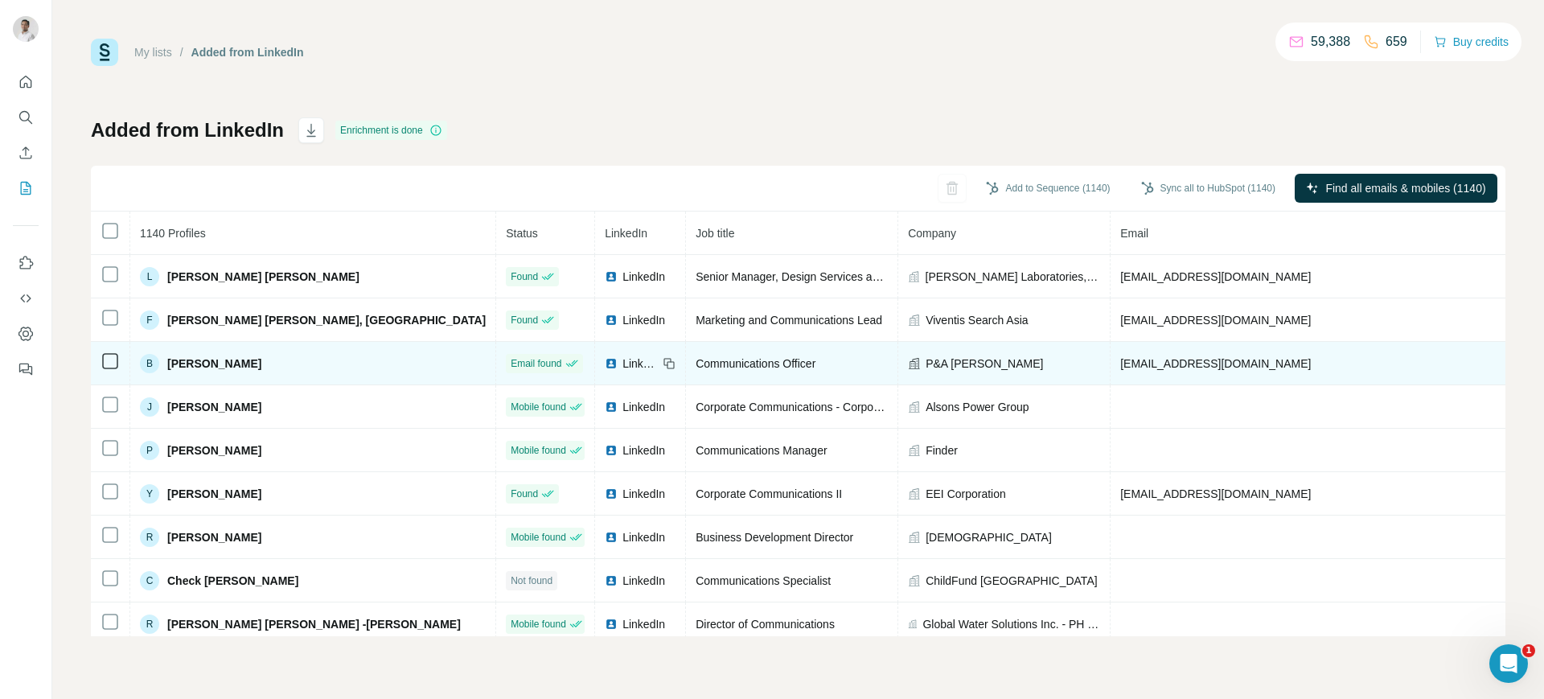
click at [1123, 367] on span "[EMAIL_ADDRESS][DOMAIN_NAME]" at bounding box center [1215, 363] width 191 height 13
click at [605, 356] on div "LinkedIn" at bounding box center [640, 363] width 71 height 16
click at [663, 363] on icon at bounding box center [669, 363] width 13 height 13
click at [898, 353] on td "P&A [PERSON_NAME]" at bounding box center [1004, 363] width 212 height 43
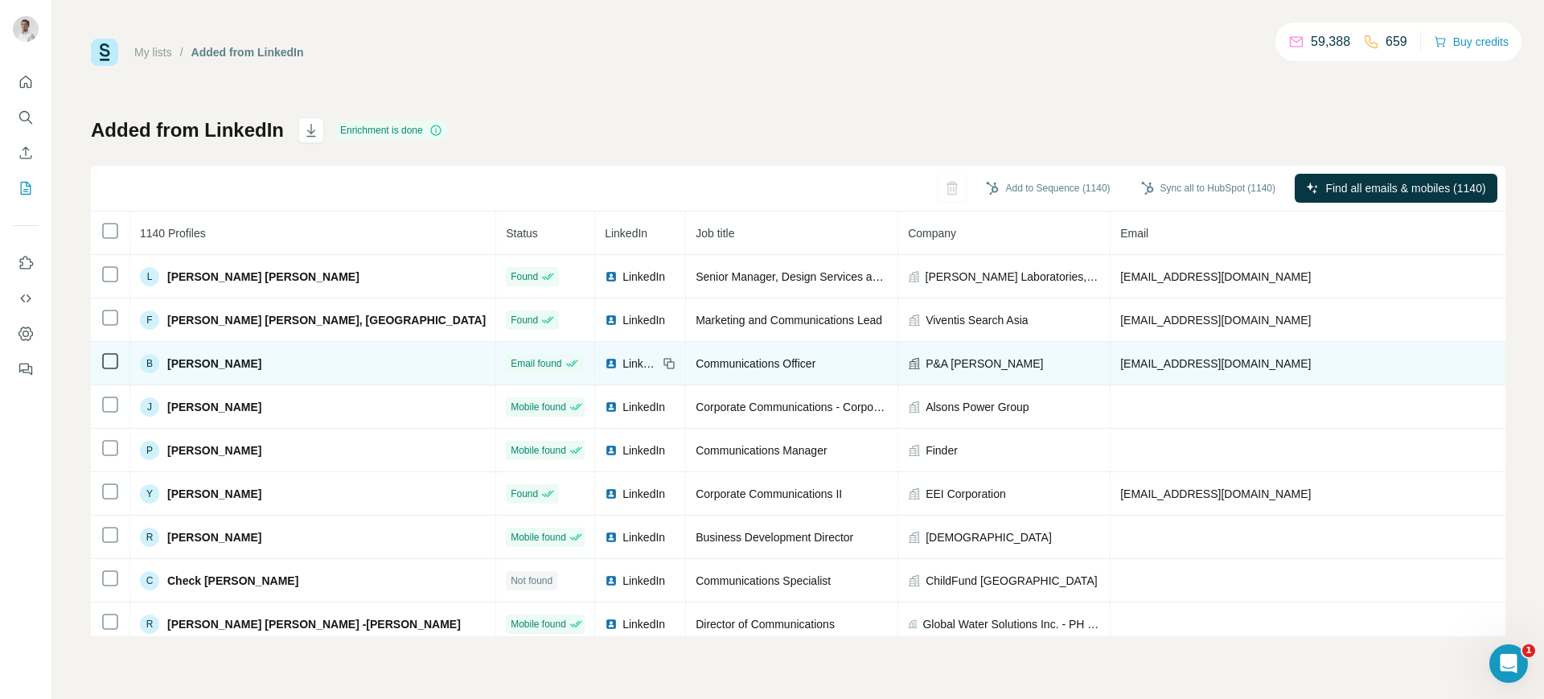
click at [898, 353] on td "P&A [PERSON_NAME]" at bounding box center [1004, 363] width 212 height 43
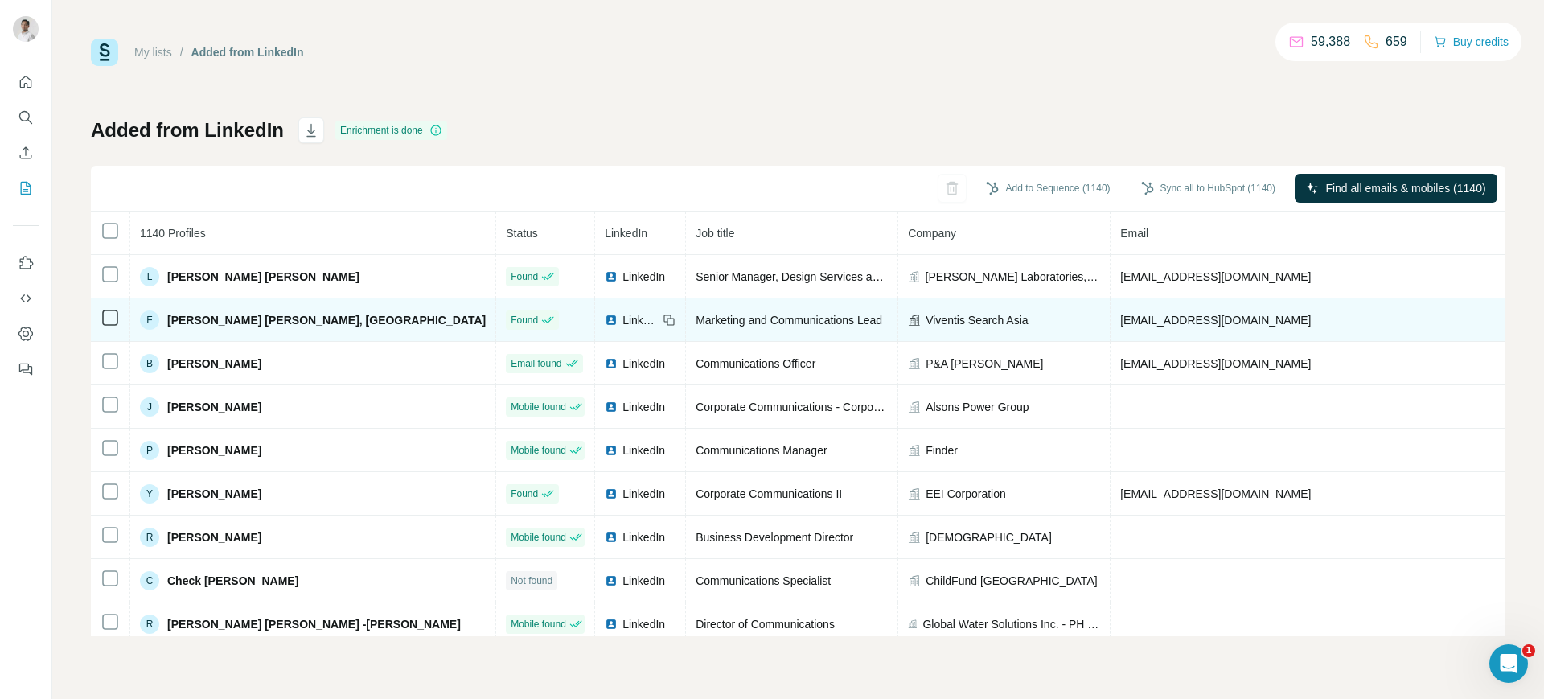
click at [1120, 324] on span "[EMAIL_ADDRESS][DOMAIN_NAME]" at bounding box center [1215, 320] width 191 height 13
click at [663, 323] on icon at bounding box center [669, 320] width 13 height 13
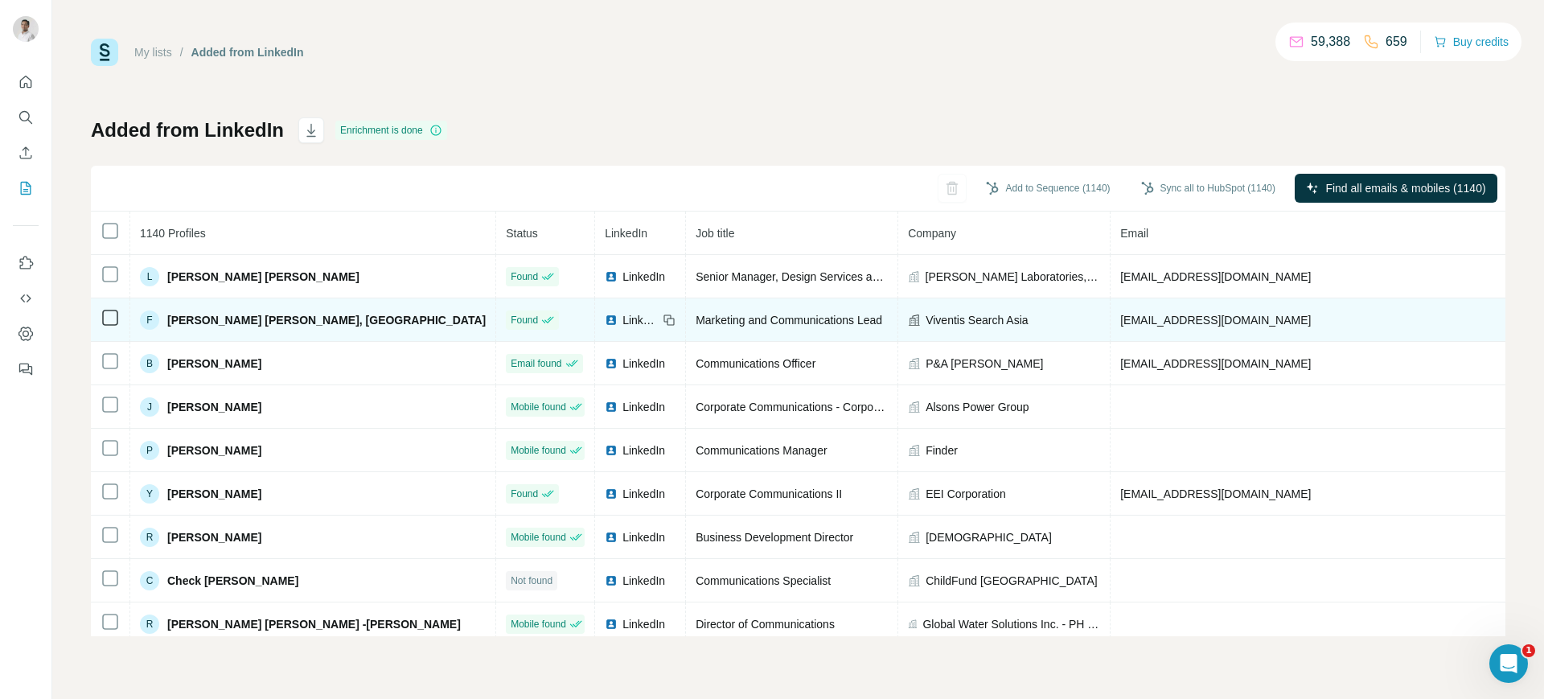
click at [926, 323] on span "Viventis Search Asia" at bounding box center [977, 320] width 102 height 16
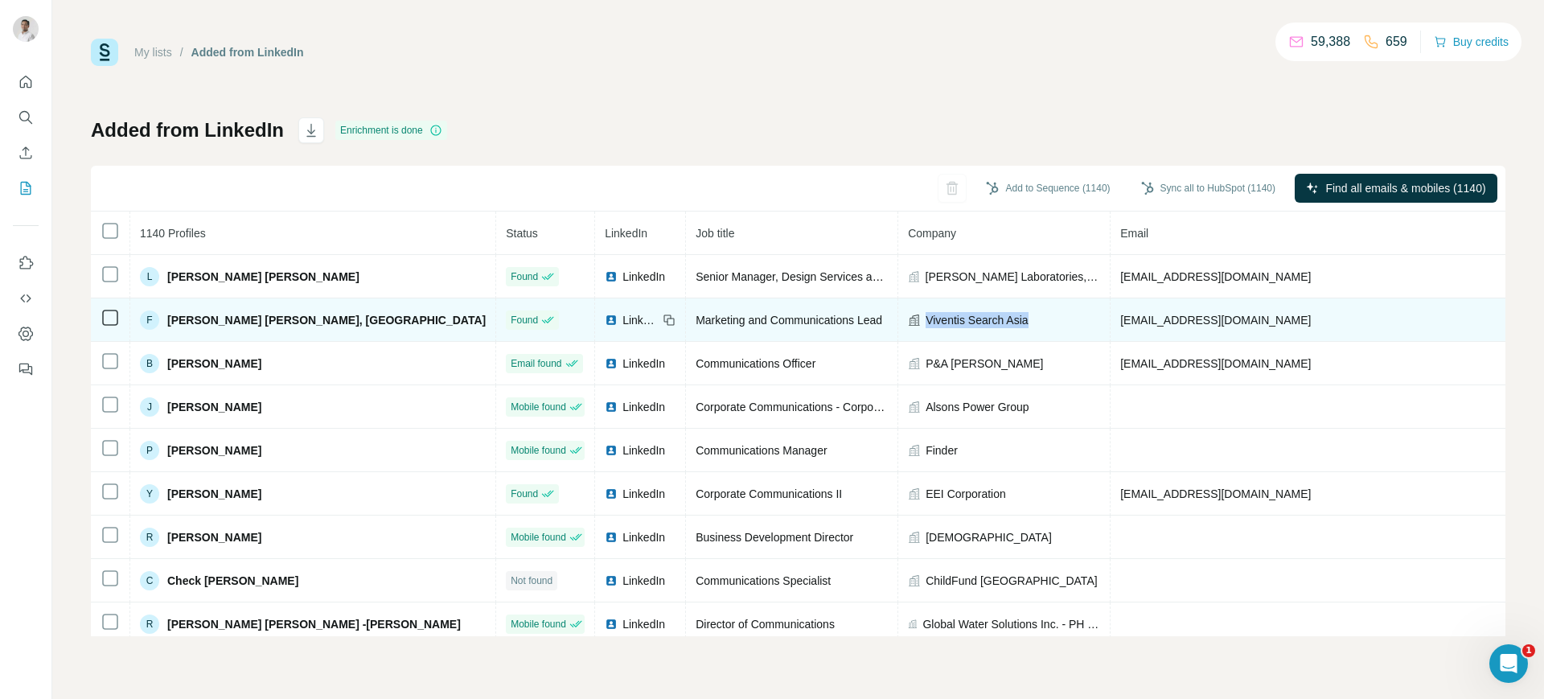
click at [926, 323] on span "Viventis Search Asia" at bounding box center [977, 320] width 102 height 16
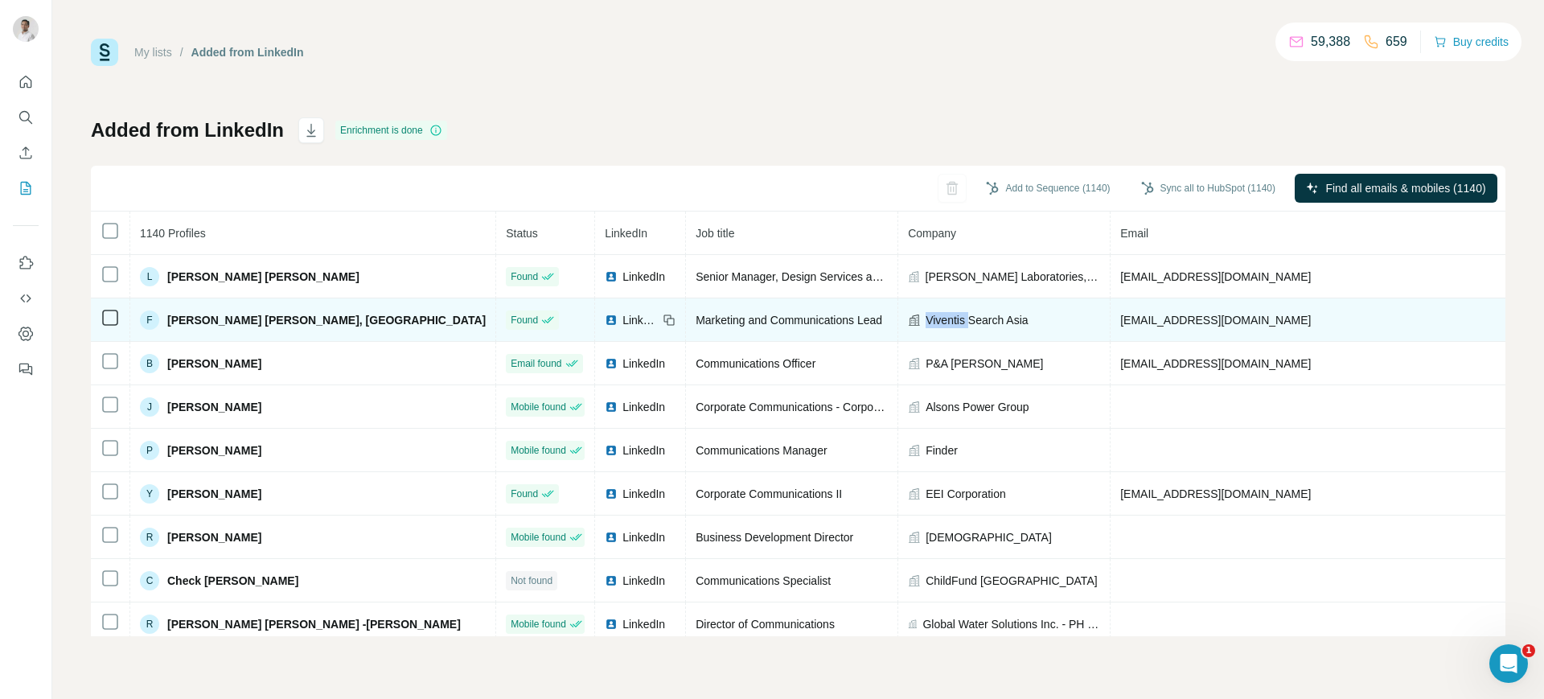
click at [926, 323] on span "Viventis Search Asia" at bounding box center [977, 320] width 102 height 16
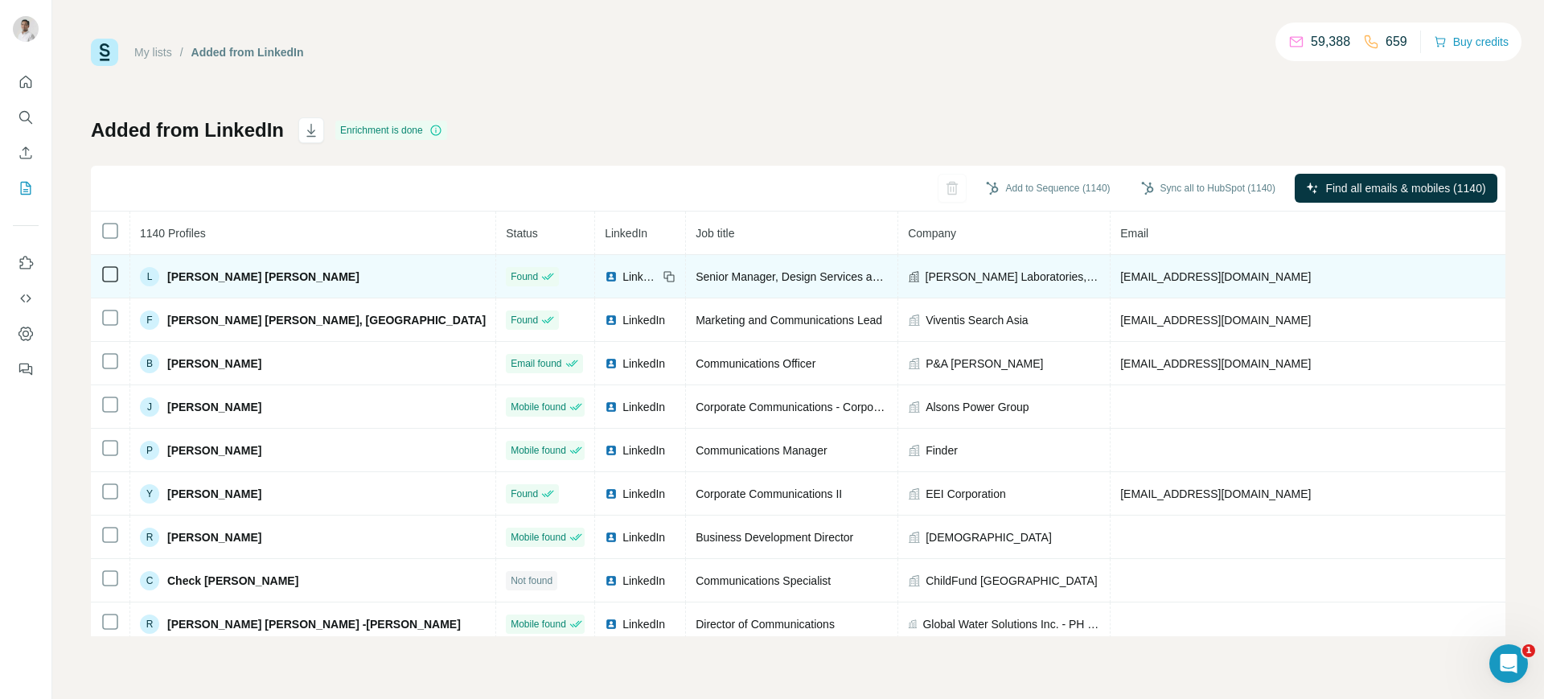
click at [1120, 275] on span "[EMAIL_ADDRESS][DOMAIN_NAME]" at bounding box center [1215, 276] width 191 height 13
click at [663, 276] on icon at bounding box center [669, 276] width 13 height 13
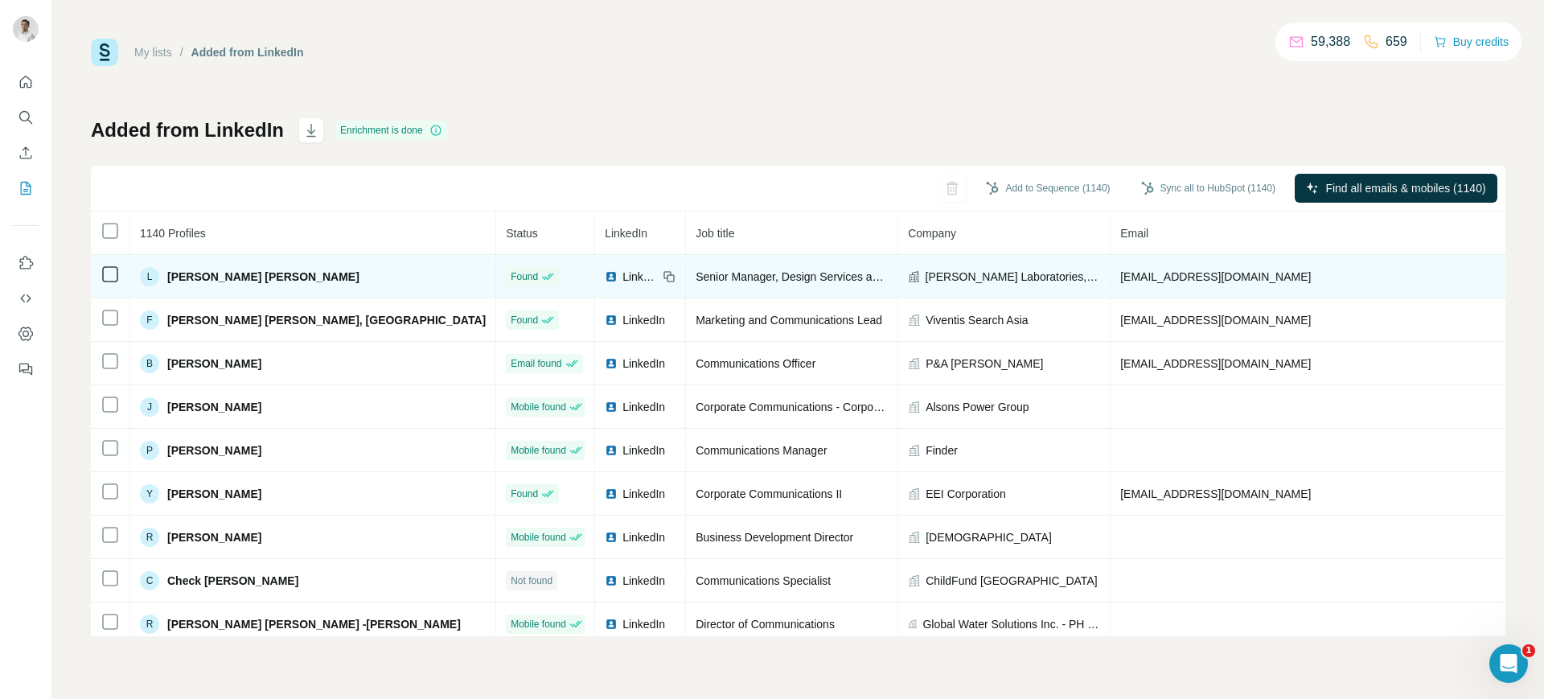
click at [926, 274] on span "[PERSON_NAME] Laboratories, Inc." at bounding box center [1013, 277] width 175 height 16
